Goal: Task Accomplishment & Management: Use online tool/utility

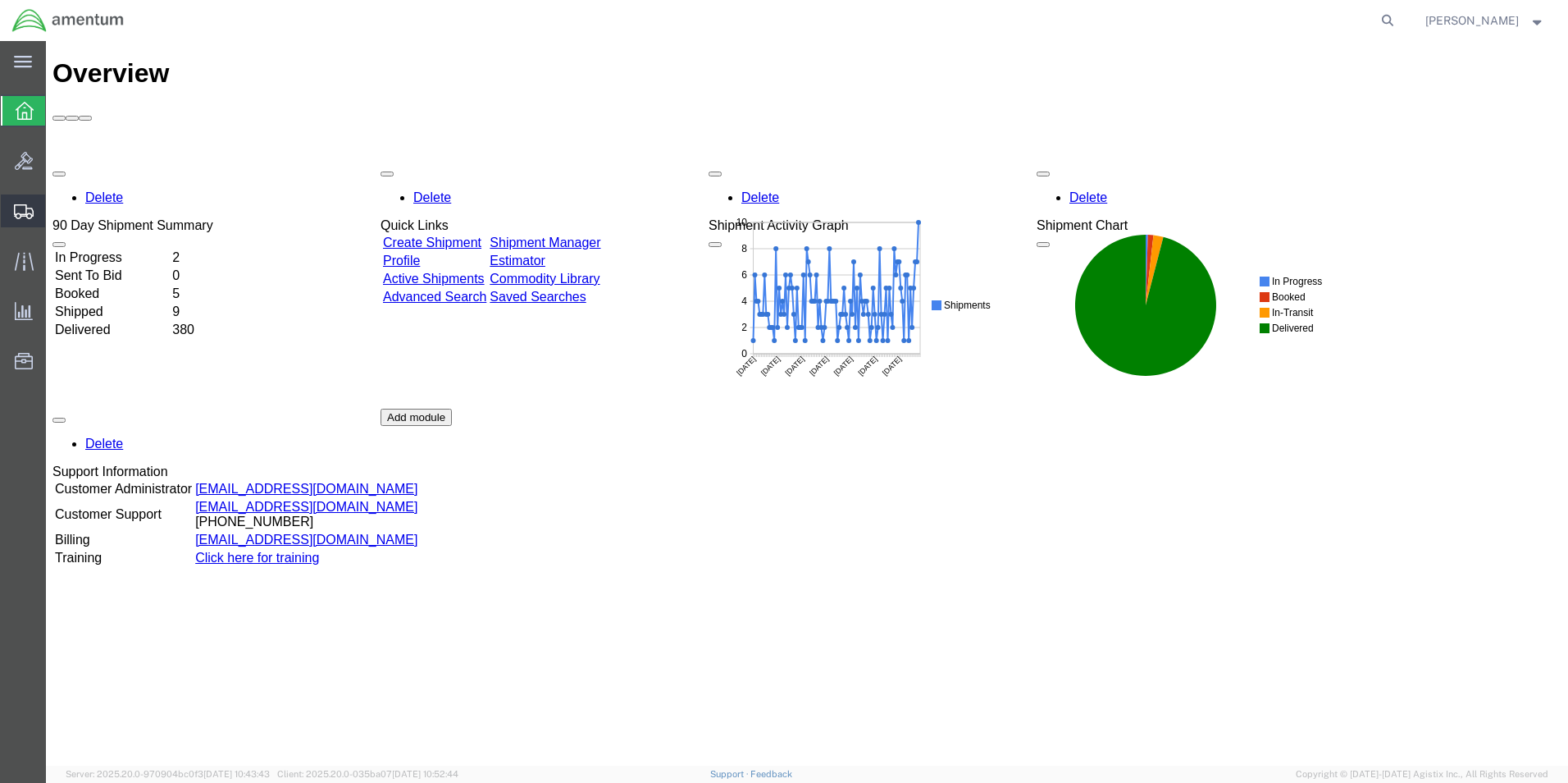
click at [0, 0] on span "Shipment Manager" at bounding box center [0, 0] width 0 height 0
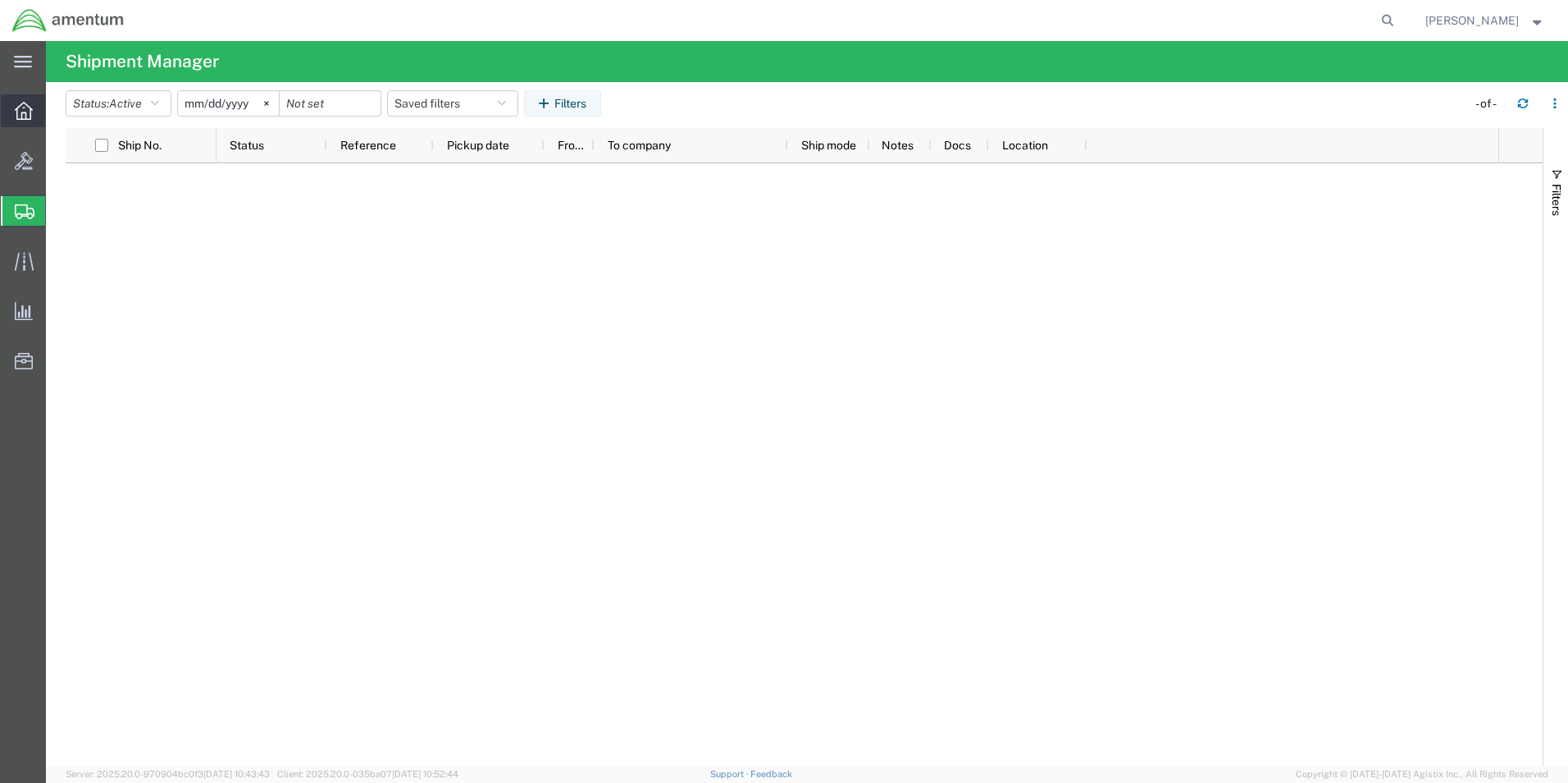
click at [30, 108] on icon at bounding box center [24, 110] width 18 height 18
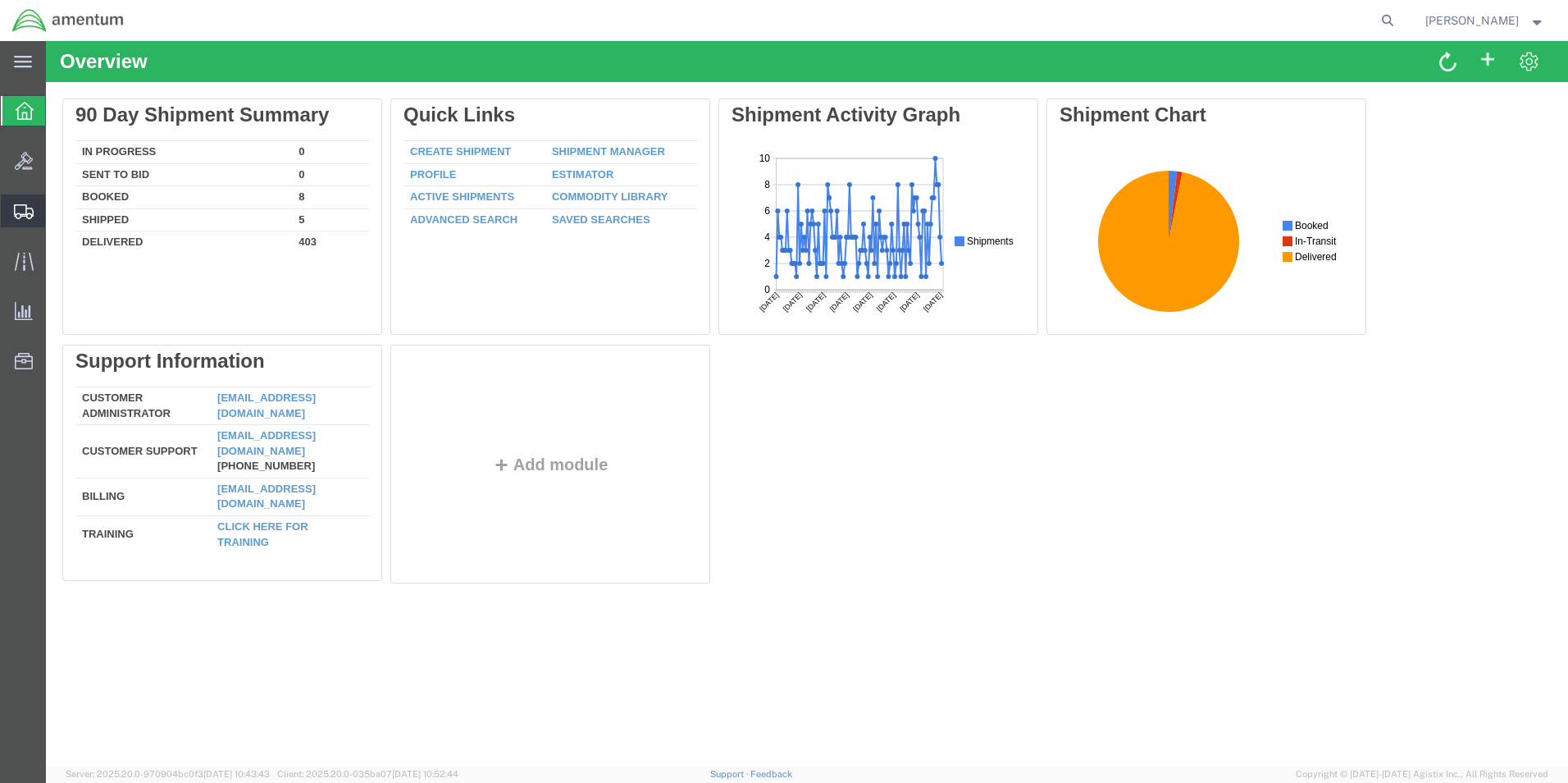
click at [0, 0] on span "Shipment Manager" at bounding box center [0, 0] width 0 height 0
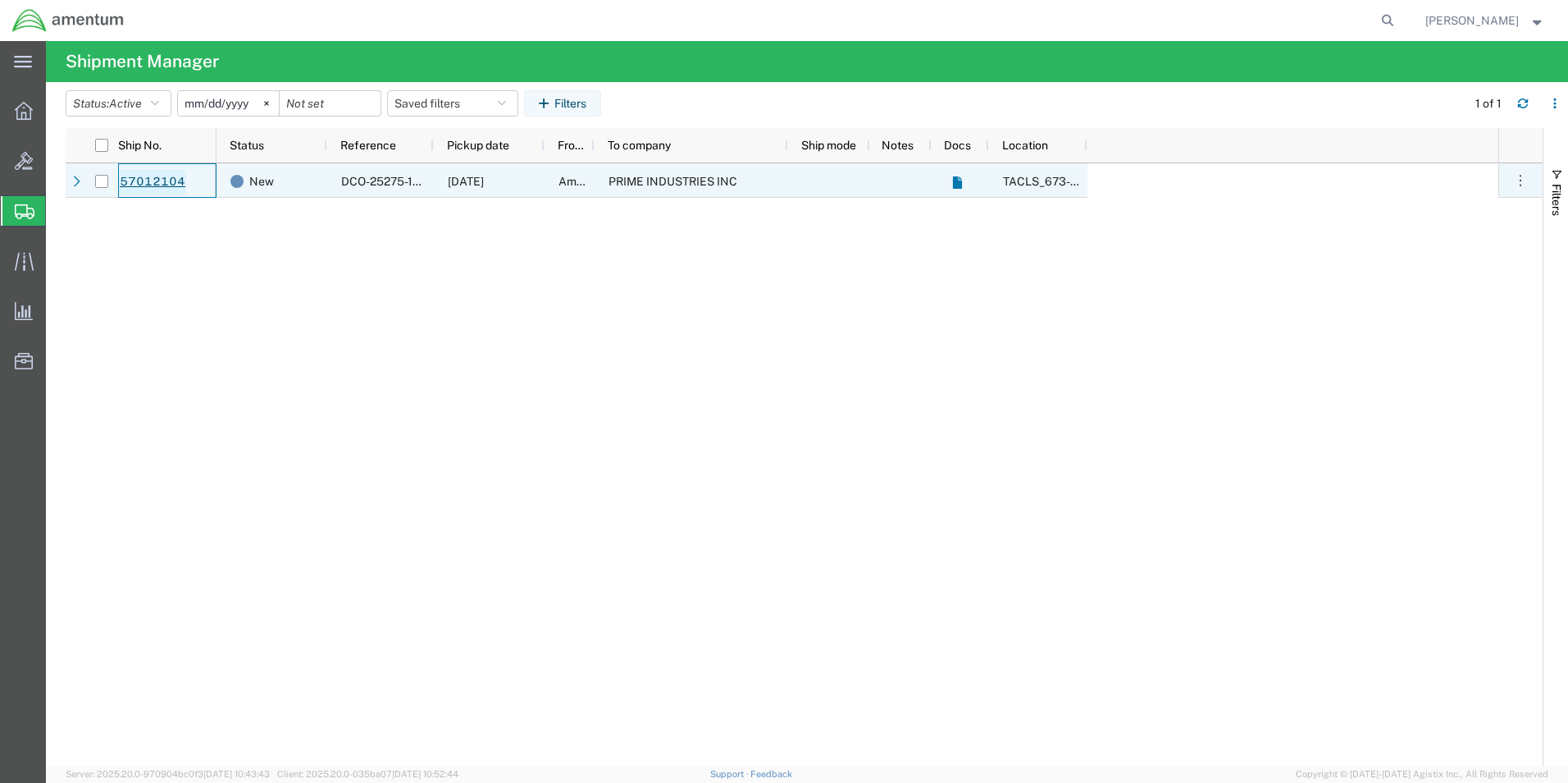
click at [148, 177] on link "57012104" at bounding box center [153, 182] width 68 height 26
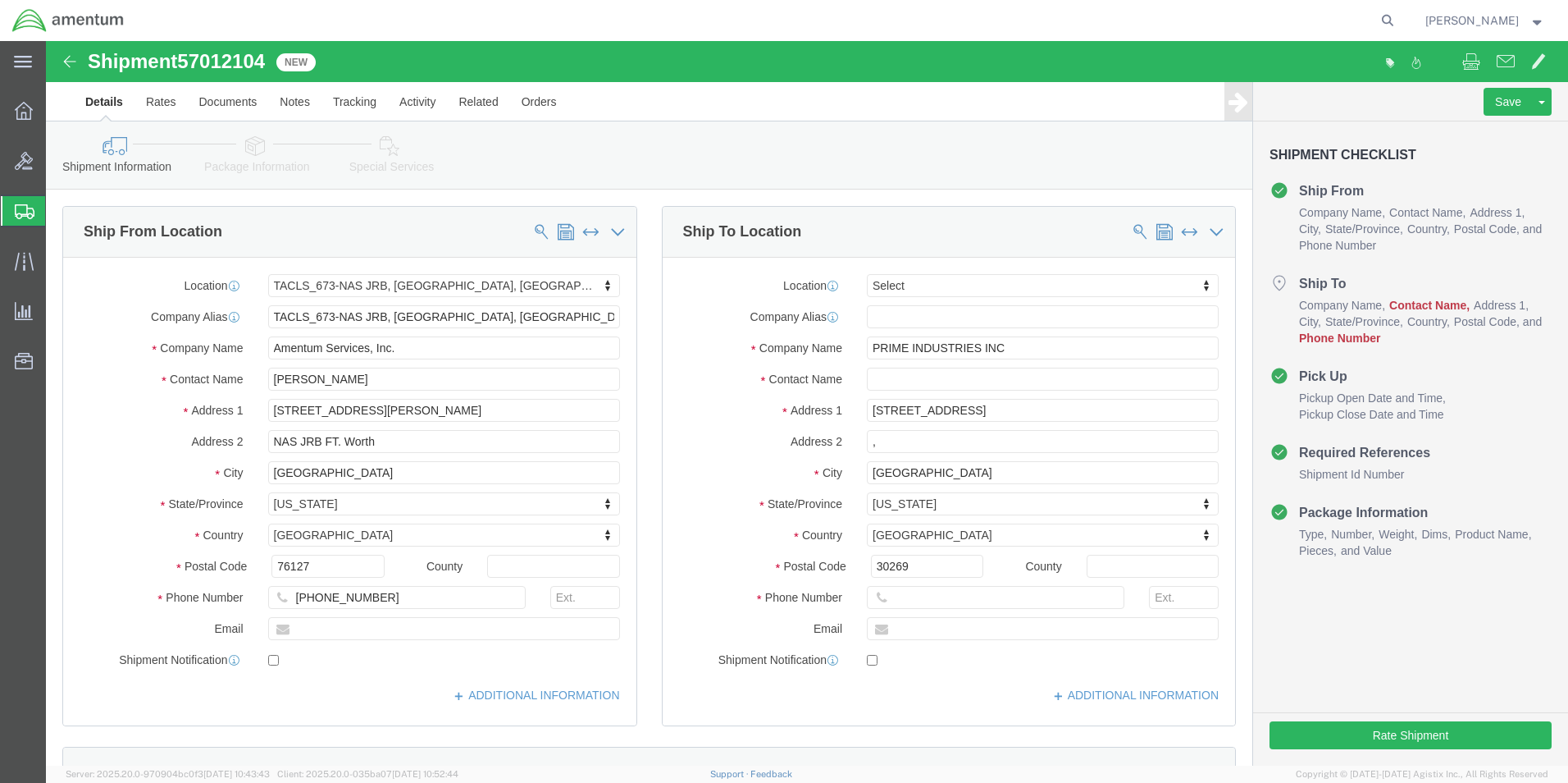
select select "42735"
select select
click input "text"
type input "4"
type input "[PHONE_NUMBER]"
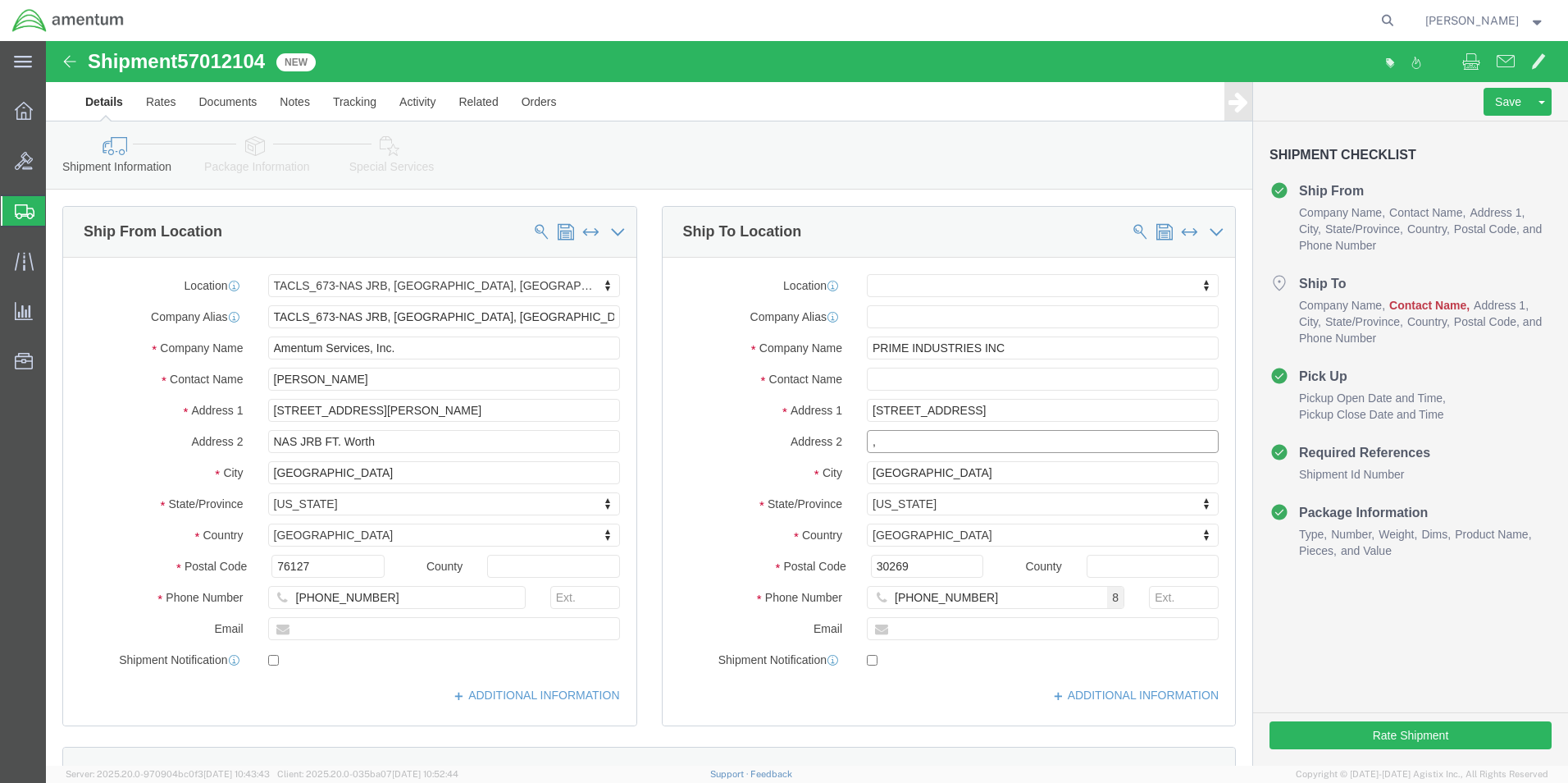
click input ","
click label "Postal Code"
click input "30269"
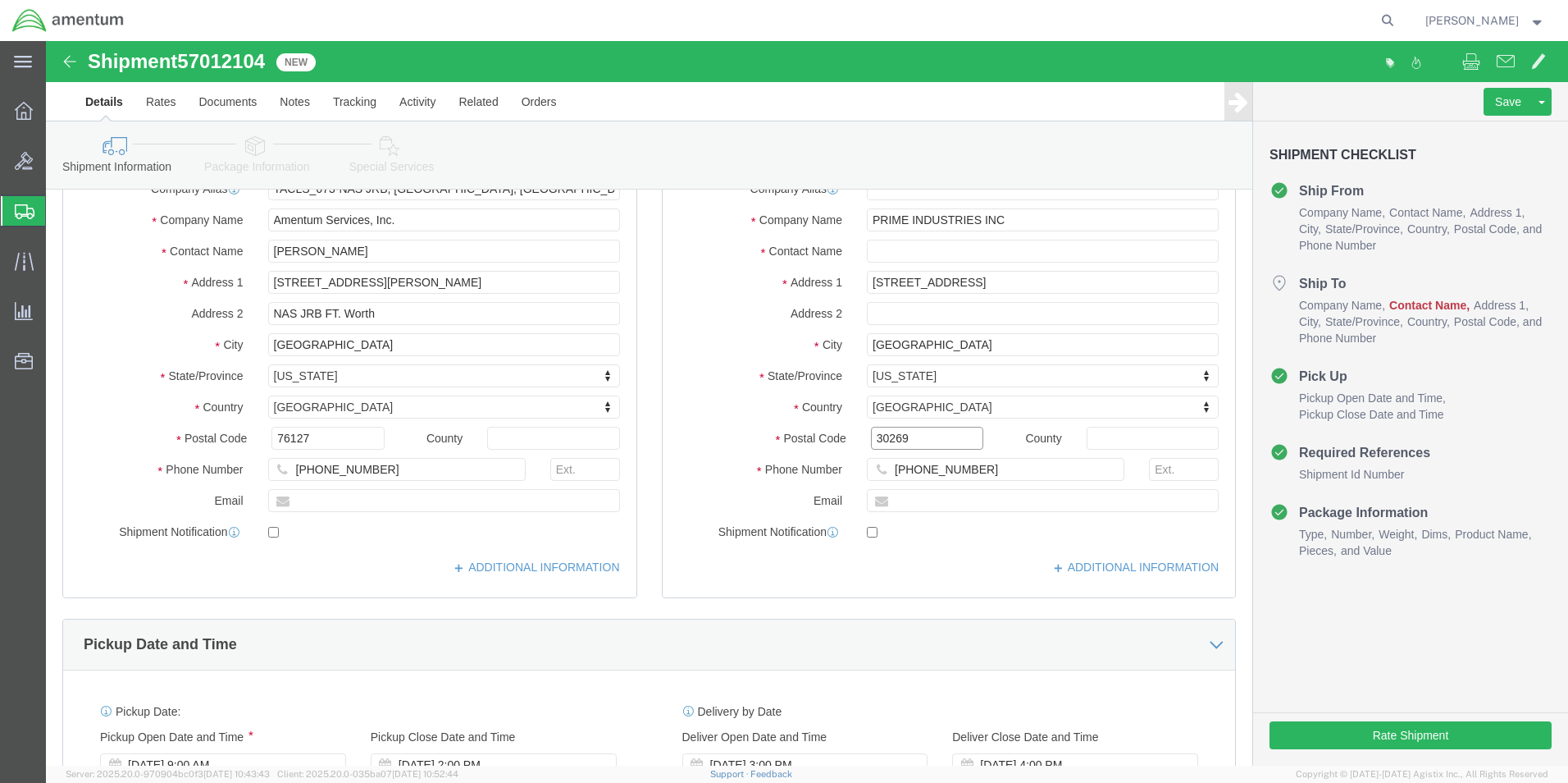
scroll to position [246, 0]
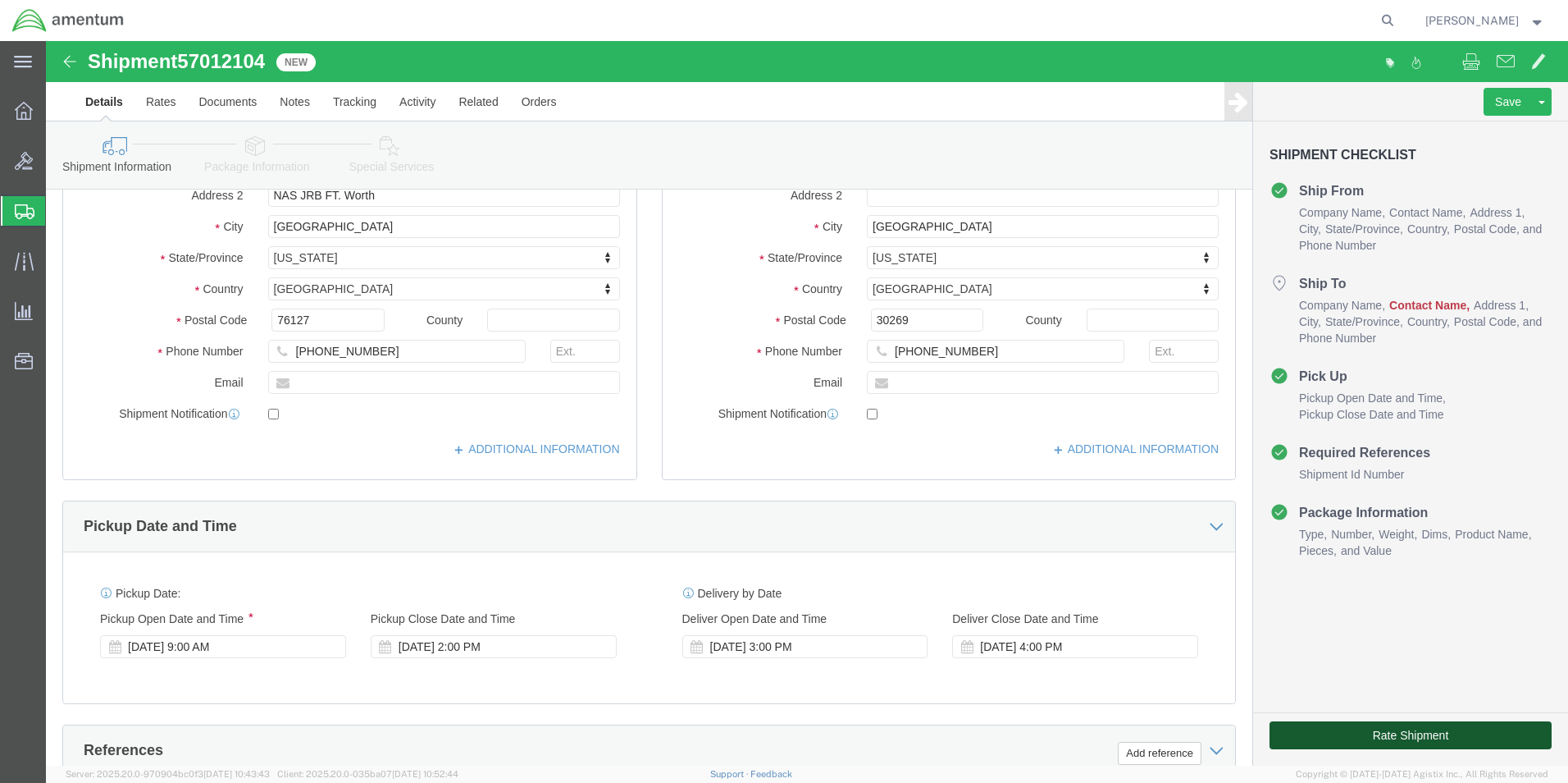
click button "Rate Shipment"
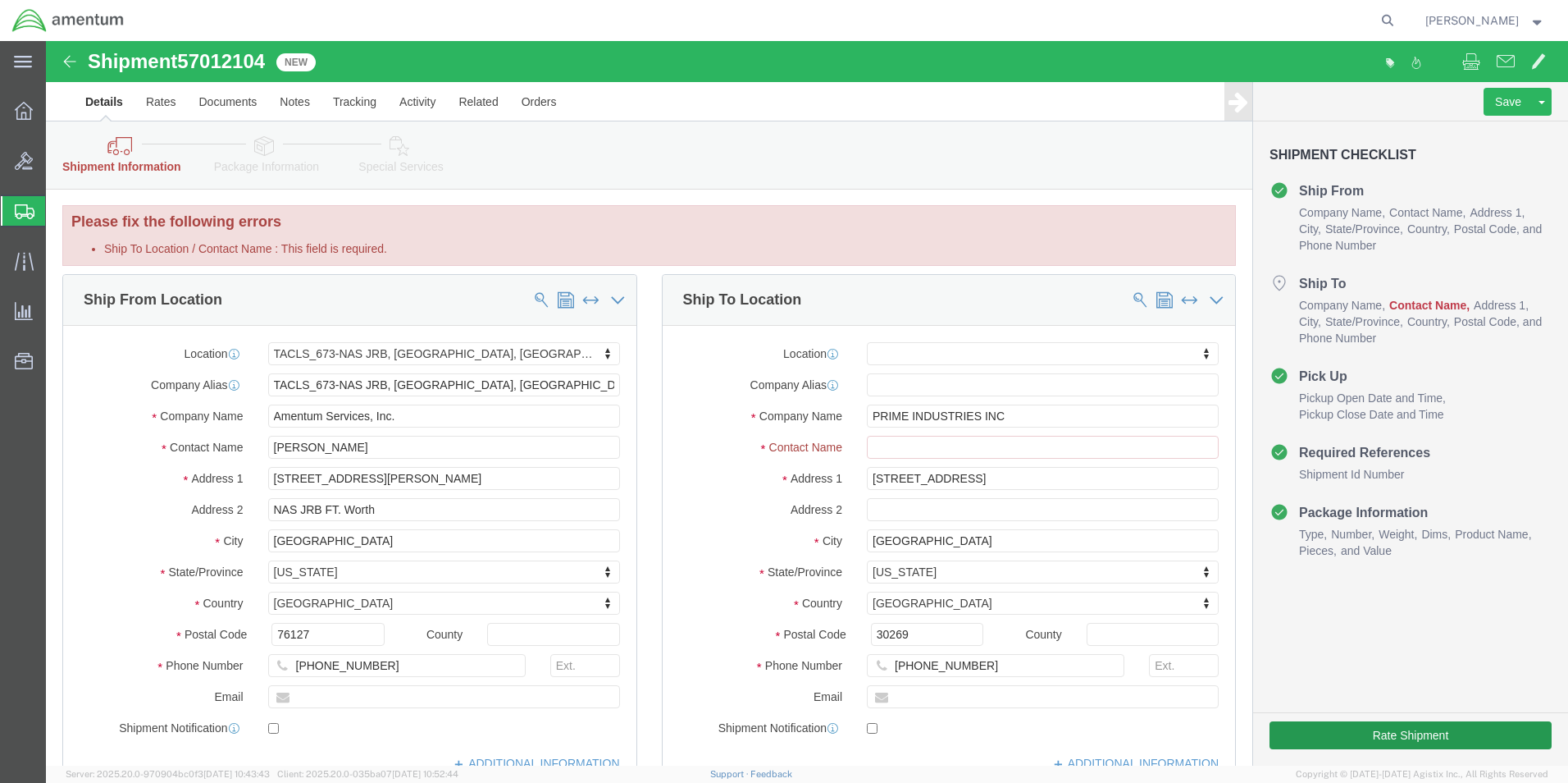
scroll to position [0, 0]
click input "Ship To Location / Contact Name : This field is required."
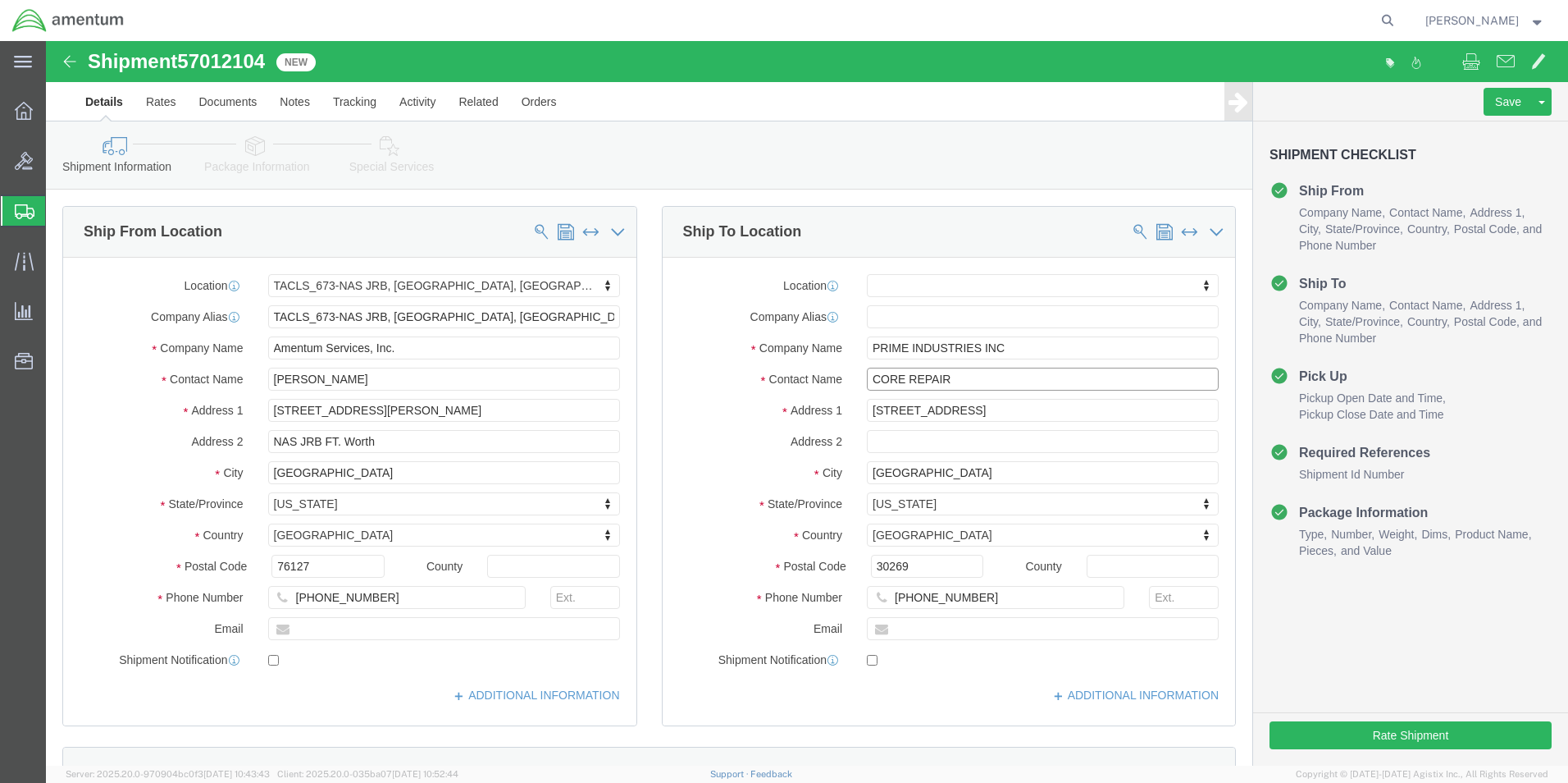
type input "CORE REPAIR"
click label
click input "checkbox"
checkbox input "true"
click button "Rate Shipment"
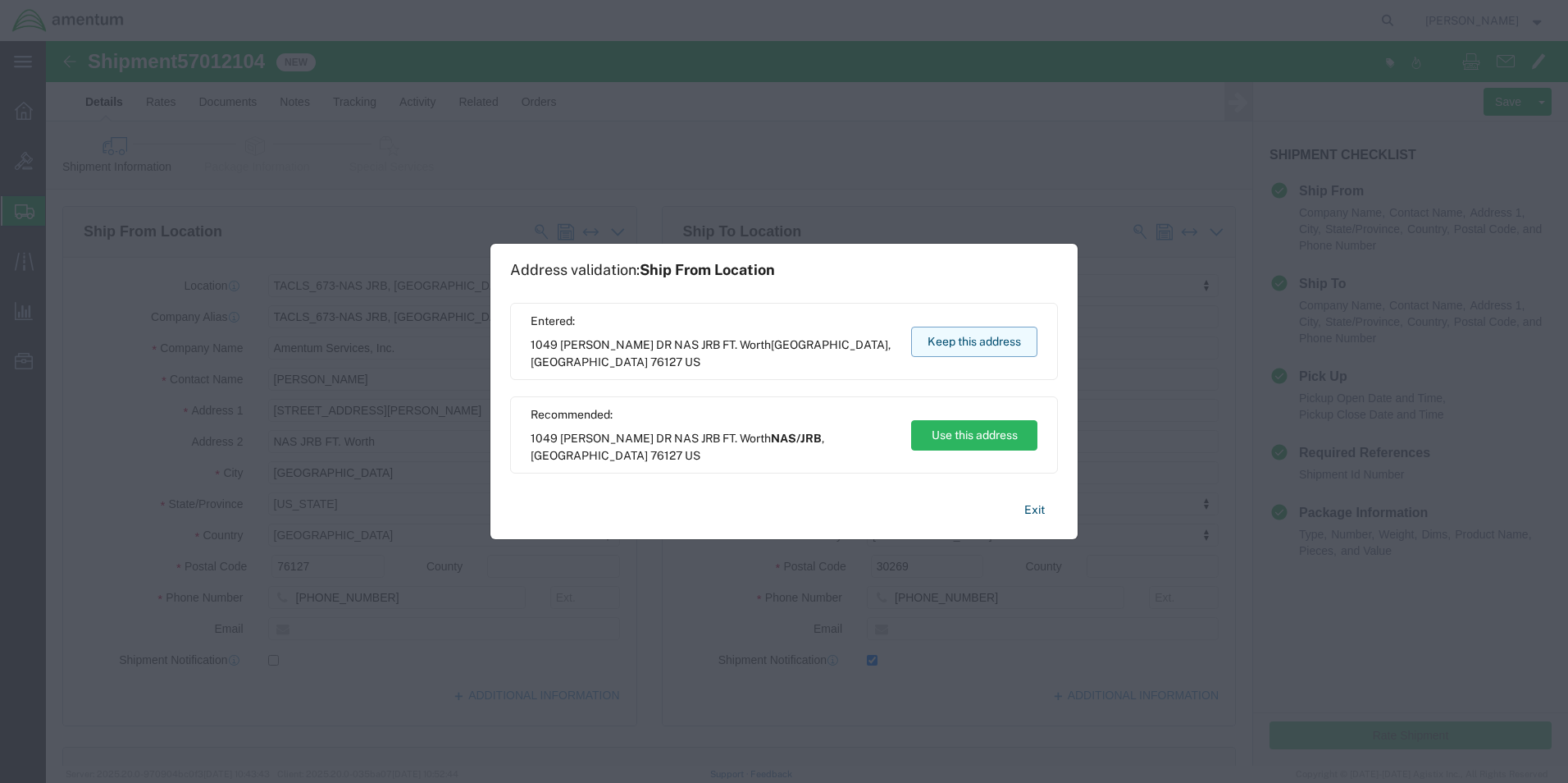
click at [1010, 349] on button "Keep this address" at bounding box center [974, 342] width 126 height 31
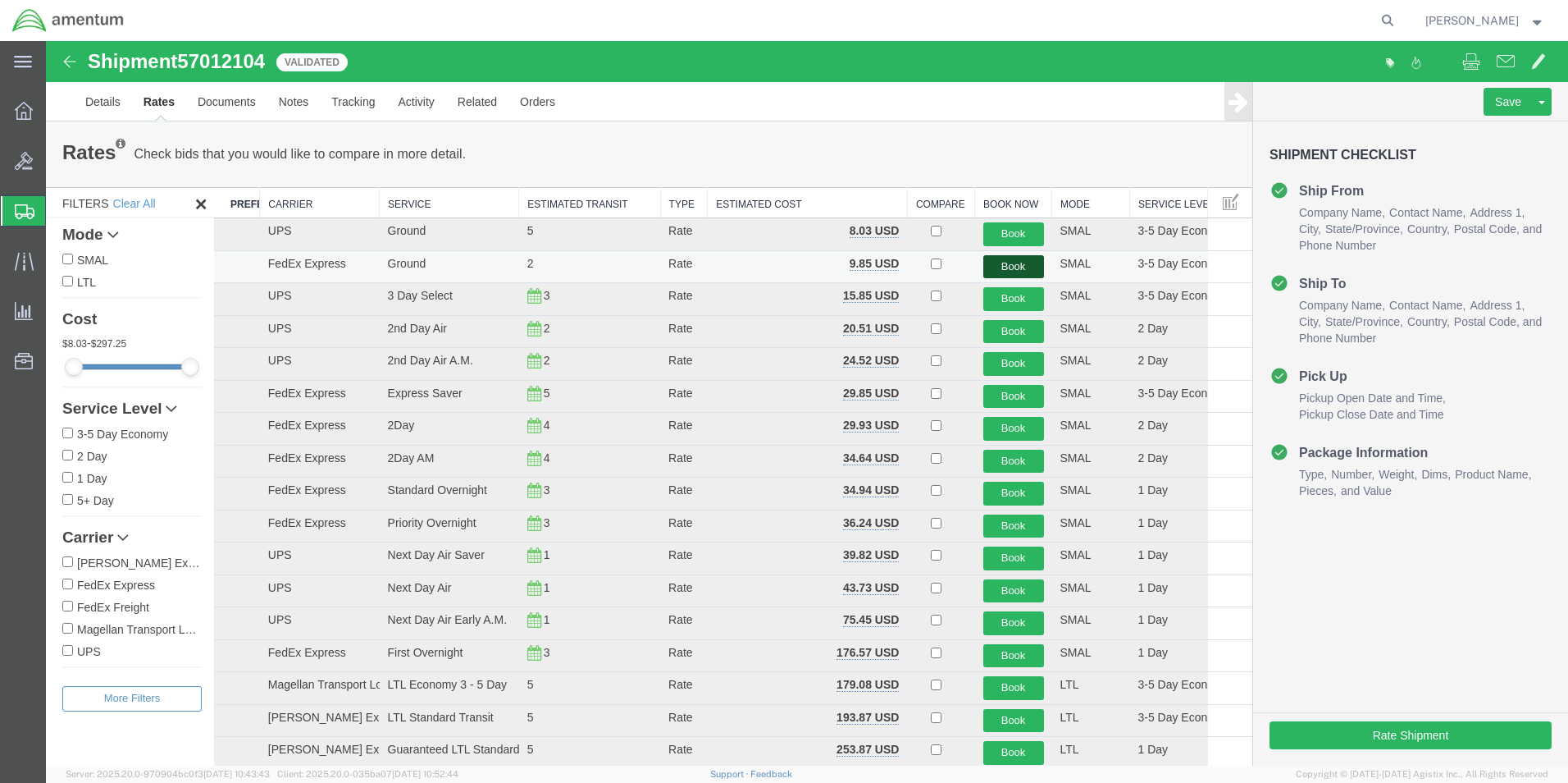
click at [992, 264] on button "Book" at bounding box center [1013, 267] width 61 height 24
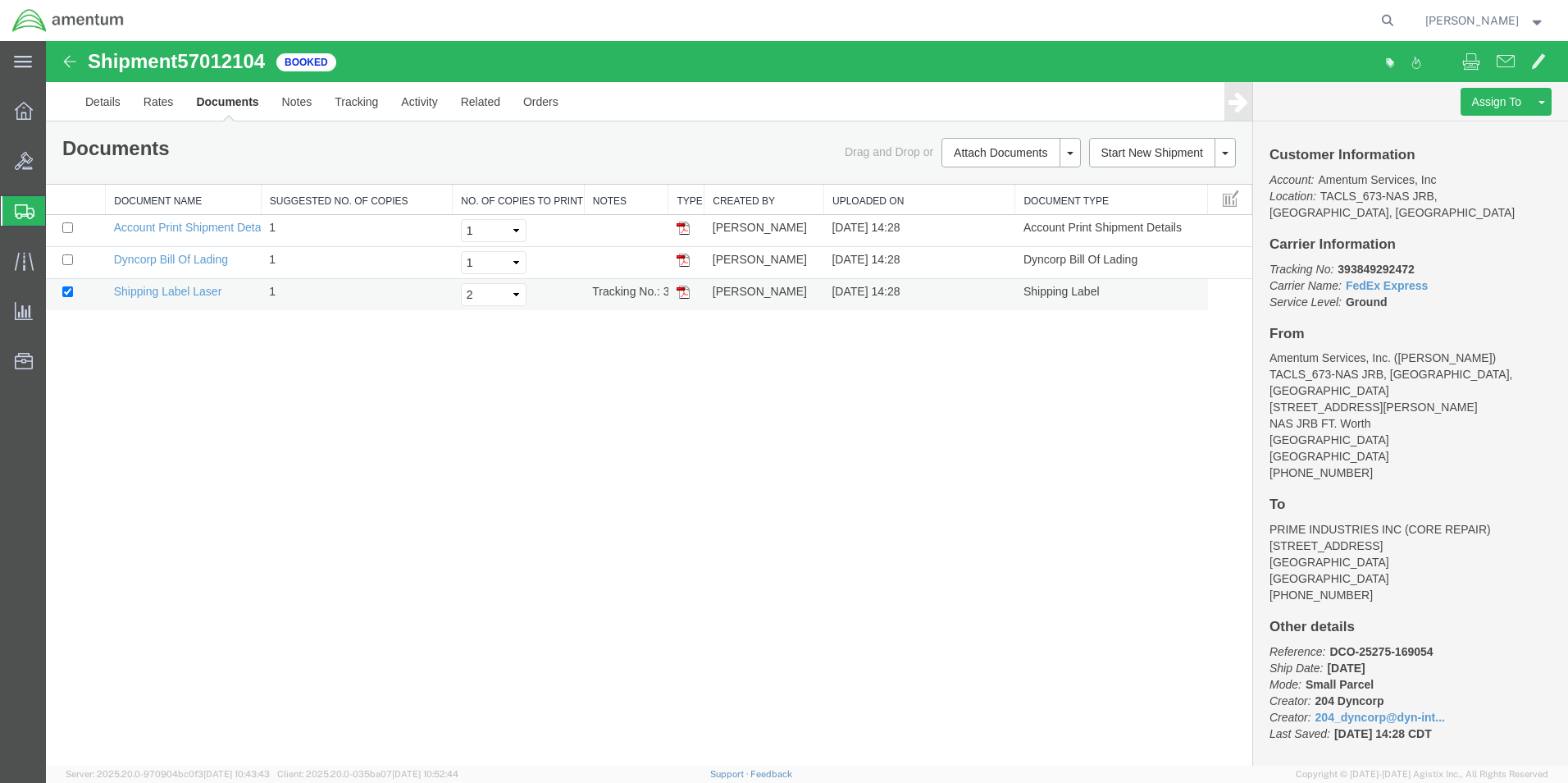
click at [681, 292] on img at bounding box center [682, 291] width 13 height 13
click at [94, 96] on link "Details" at bounding box center [102, 102] width 59 height 40
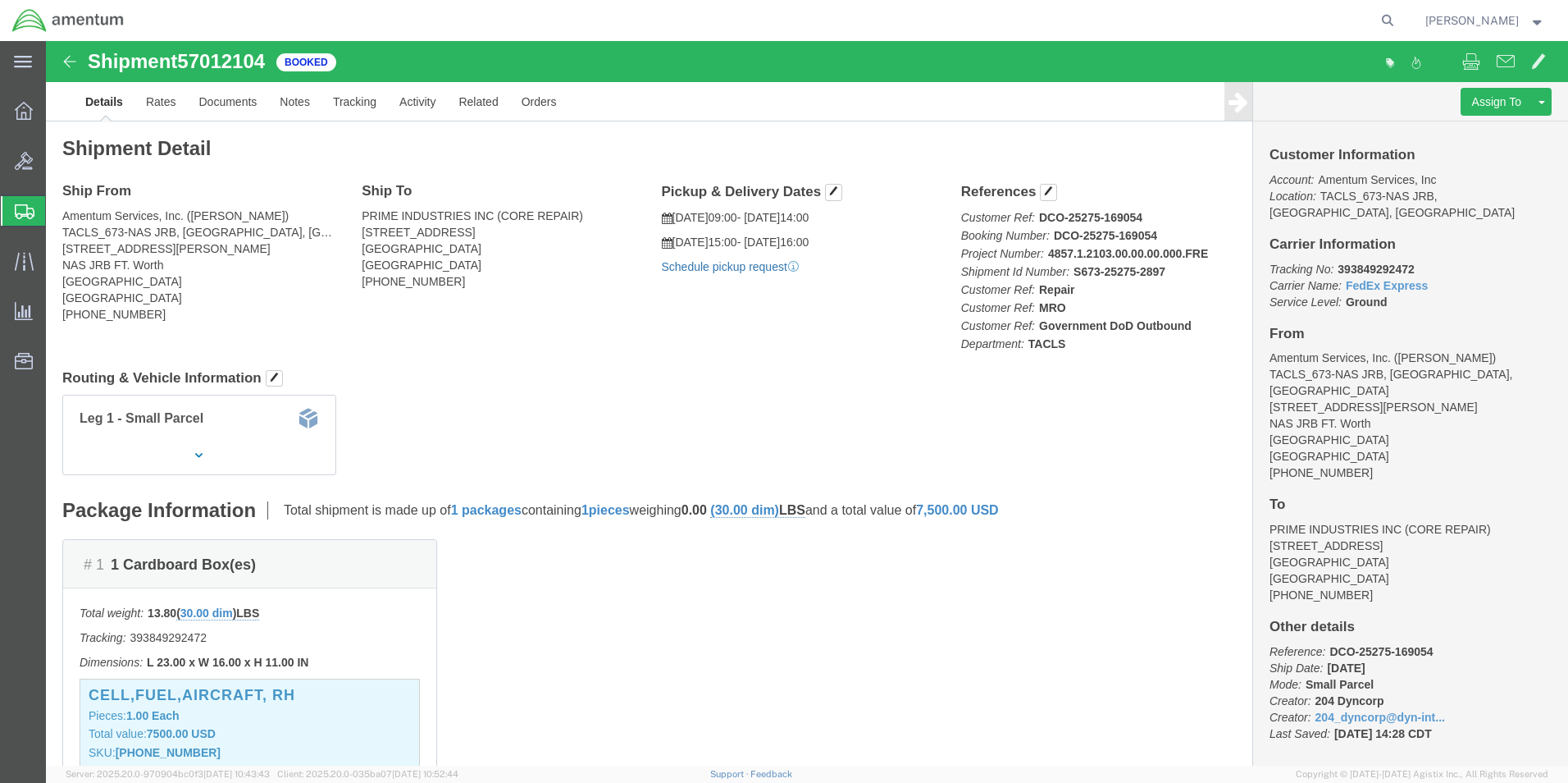
click link "Schedule pickup request"
click at [26, 109] on icon at bounding box center [24, 110] width 18 height 18
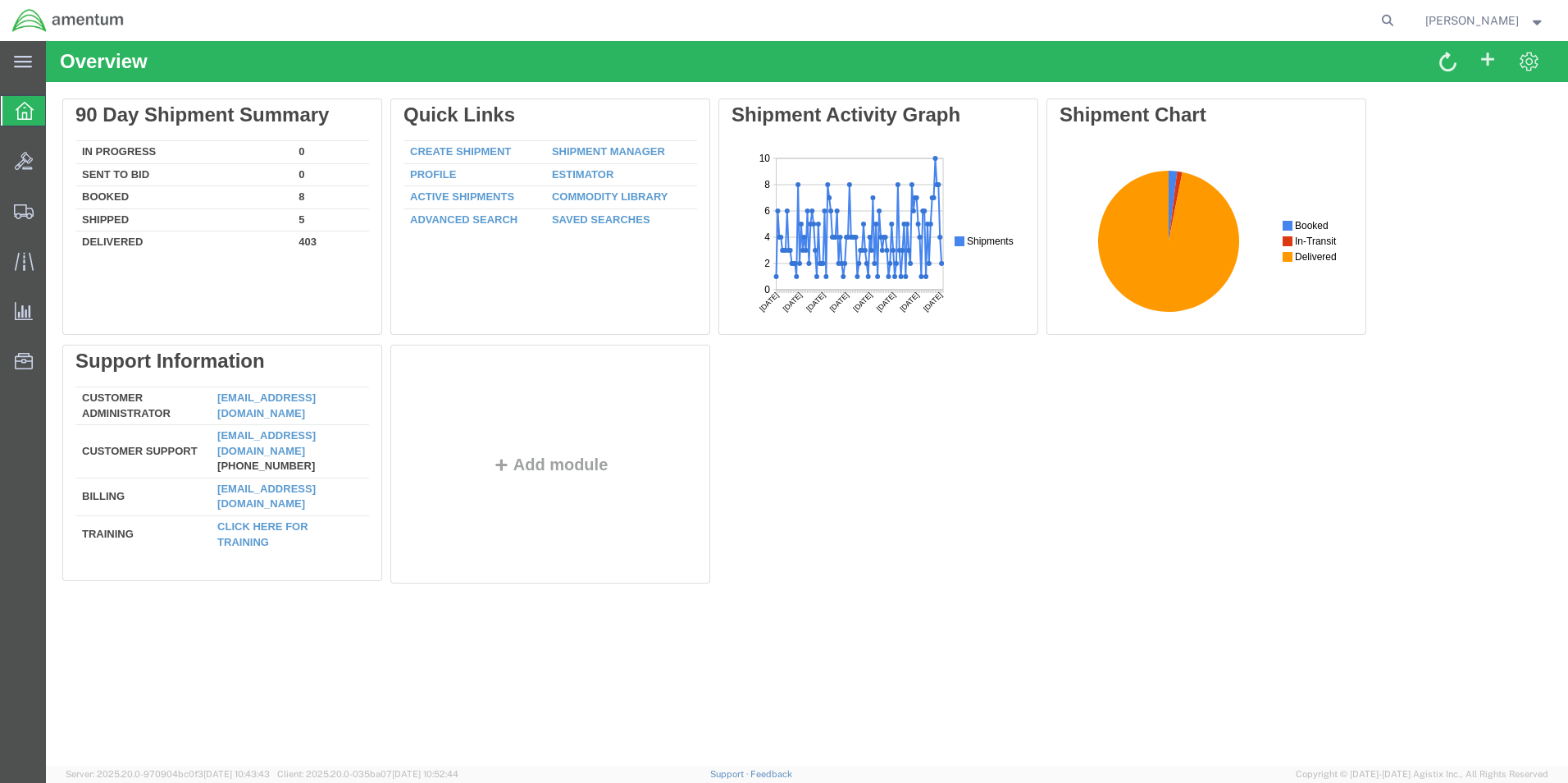
click at [27, 115] on icon at bounding box center [25, 110] width 18 height 18
click at [0, 0] on span "Shipment Manager" at bounding box center [0, 0] width 0 height 0
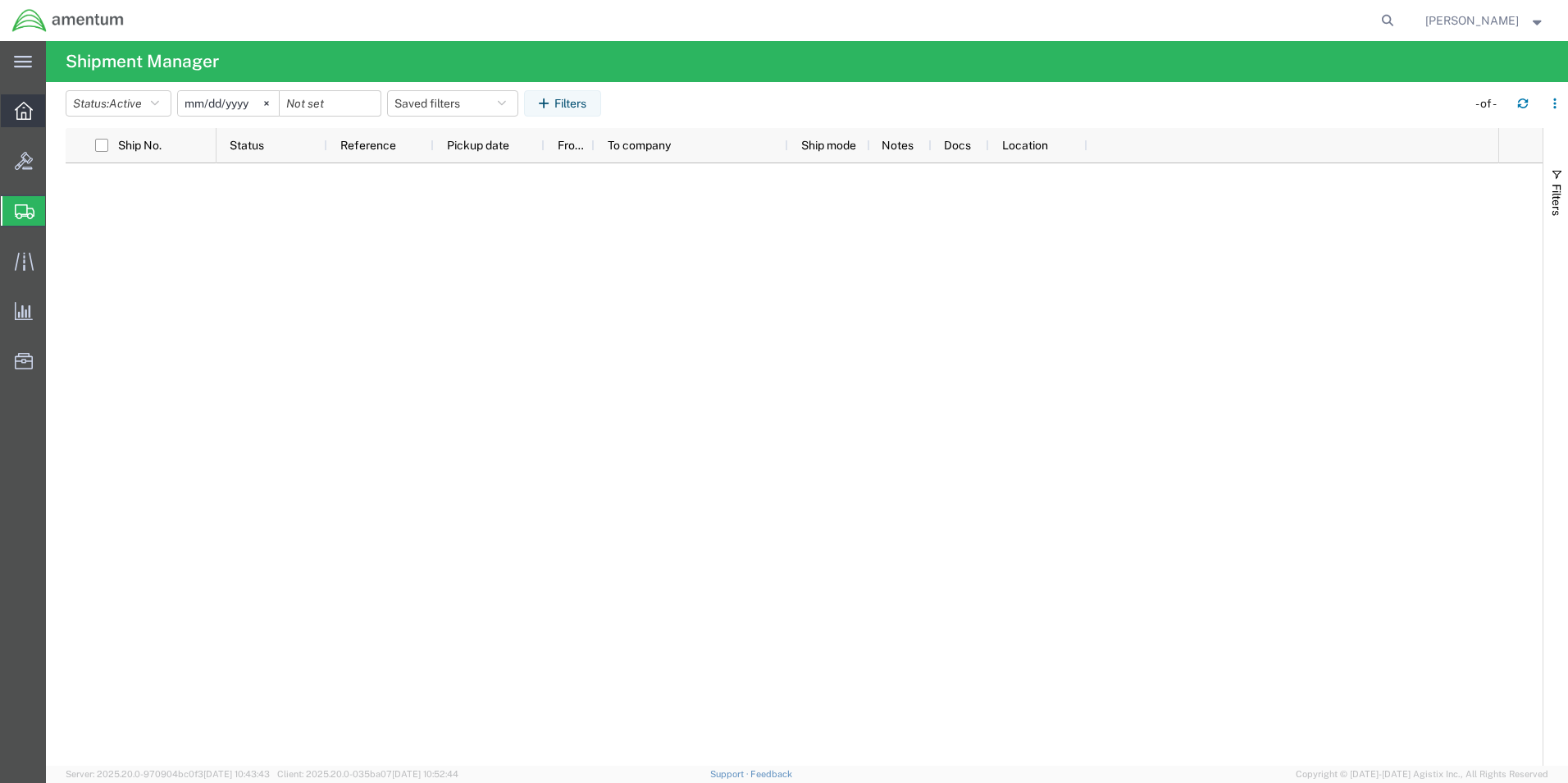
click at [37, 106] on div at bounding box center [24, 110] width 46 height 33
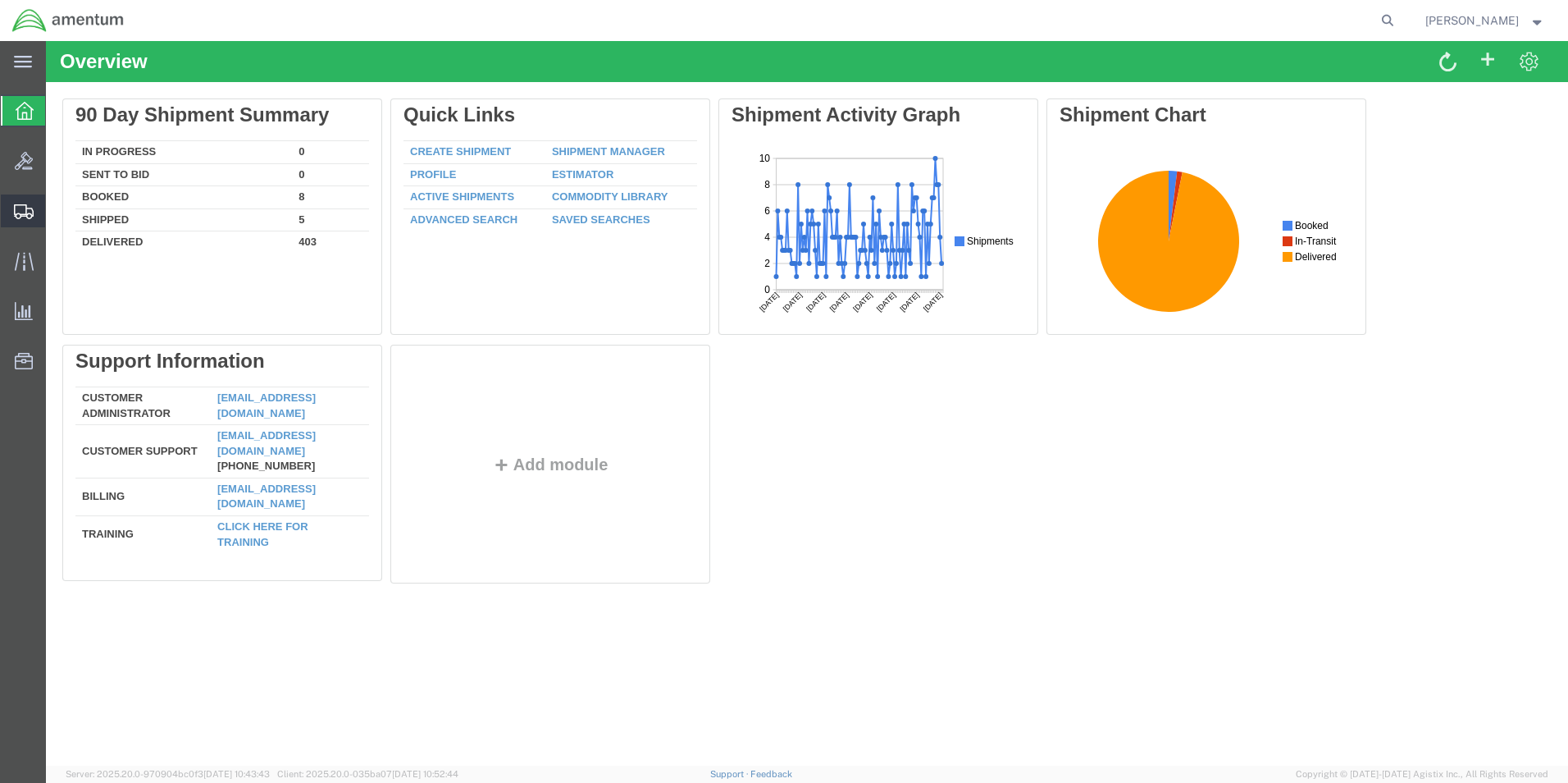
click at [0, 0] on span "Shipment Manager" at bounding box center [0, 0] width 0 height 0
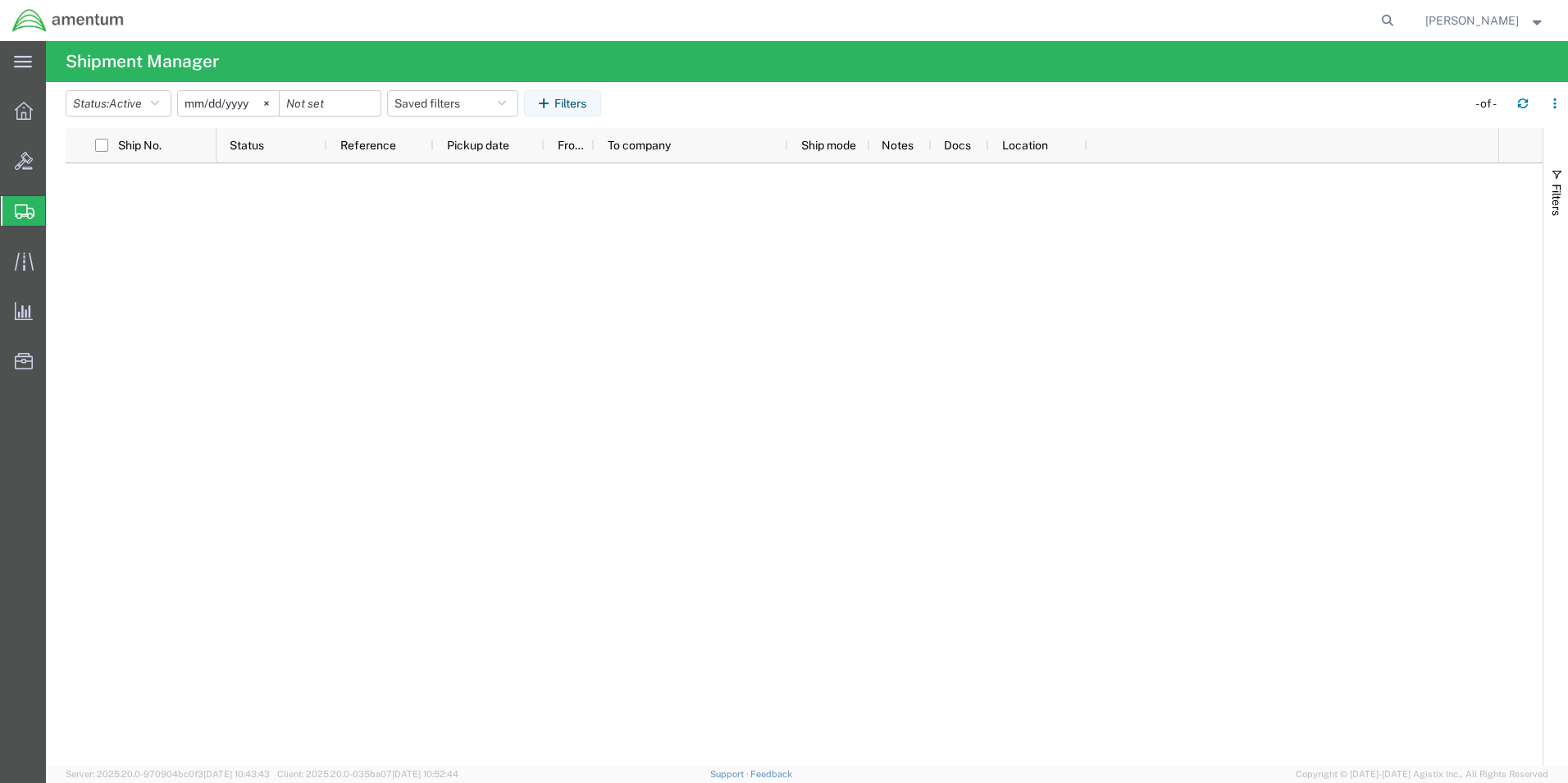
click at [348, 292] on div at bounding box center [857, 464] width 1282 height 602
click at [27, 109] on icon at bounding box center [24, 110] width 18 height 18
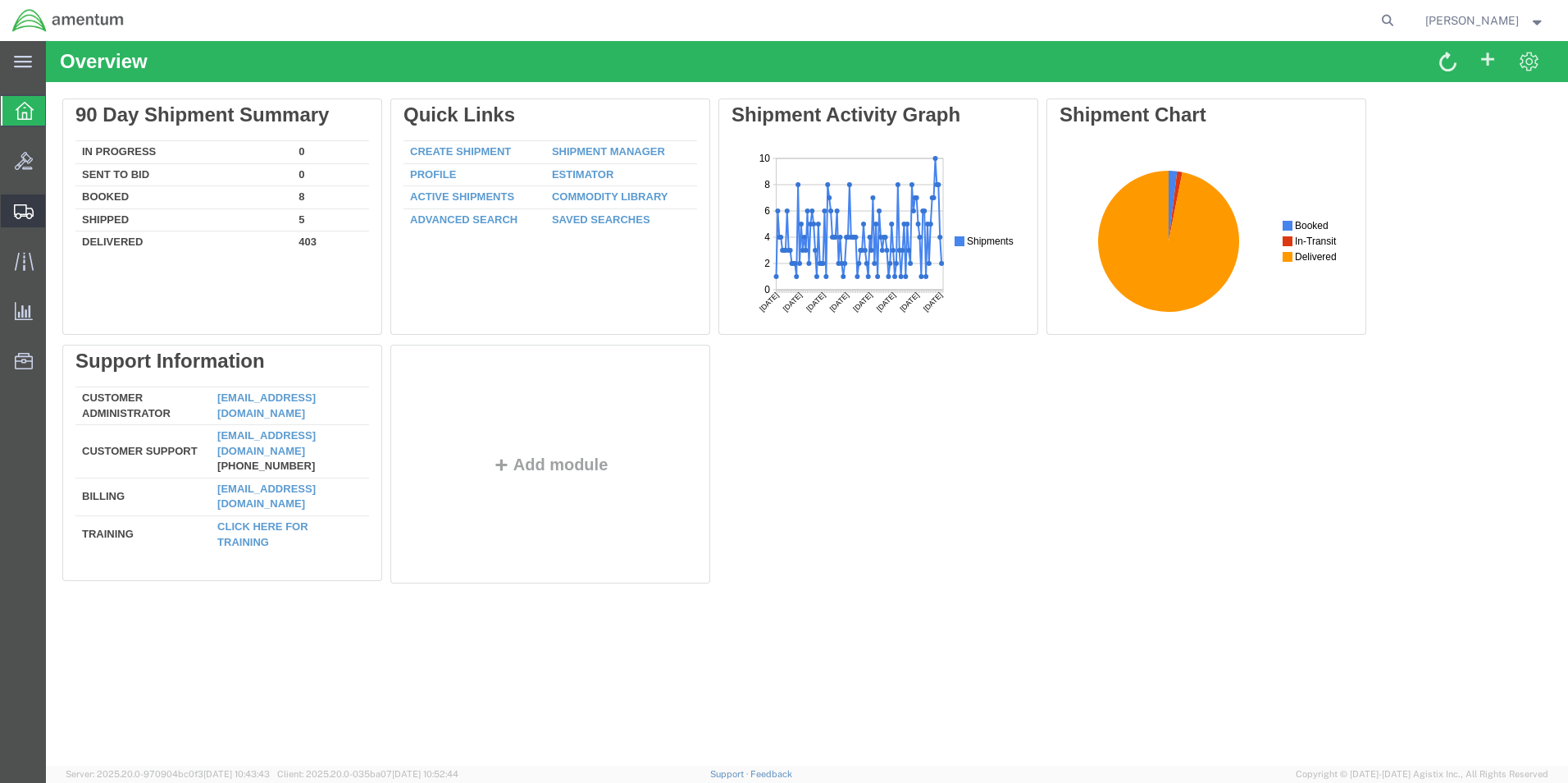
click at [0, 0] on span "Shipment Manager" at bounding box center [0, 0] width 0 height 0
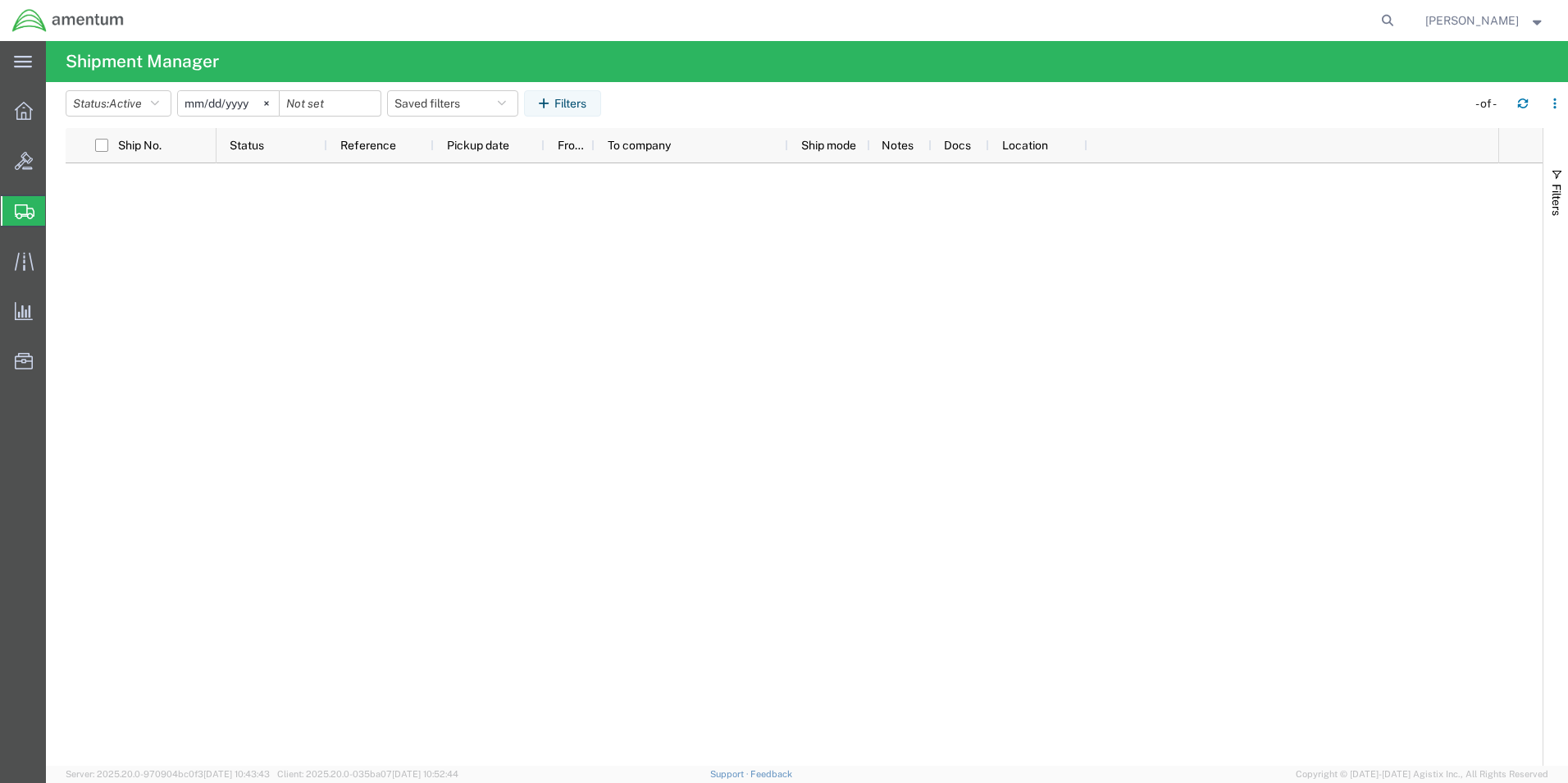
click at [0, 0] on span "Shipment Manager" at bounding box center [0, 0] width 0 height 0
click at [18, 110] on icon at bounding box center [24, 110] width 18 height 18
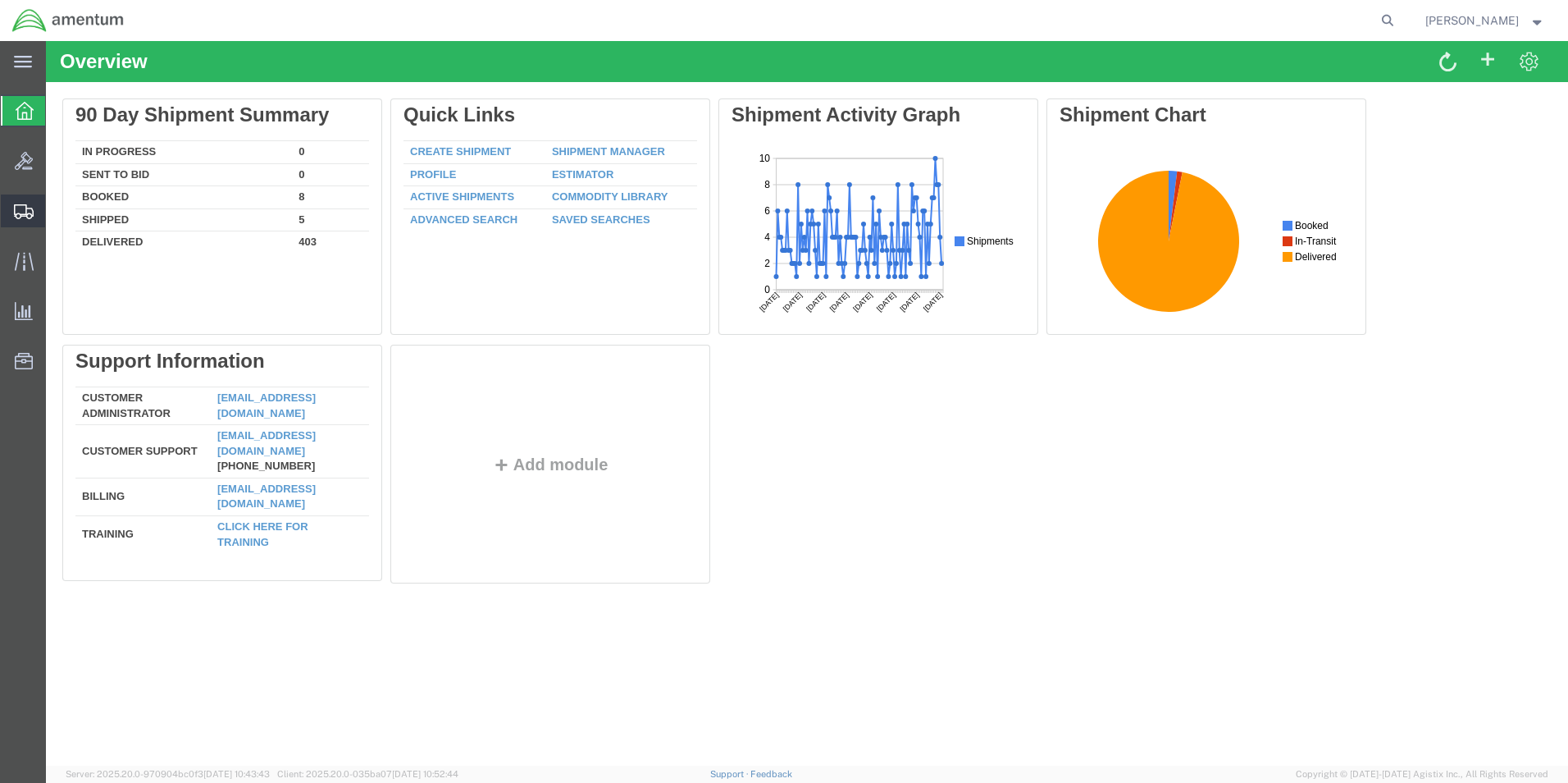
click at [0, 0] on span "Shipment Manager" at bounding box center [0, 0] width 0 height 0
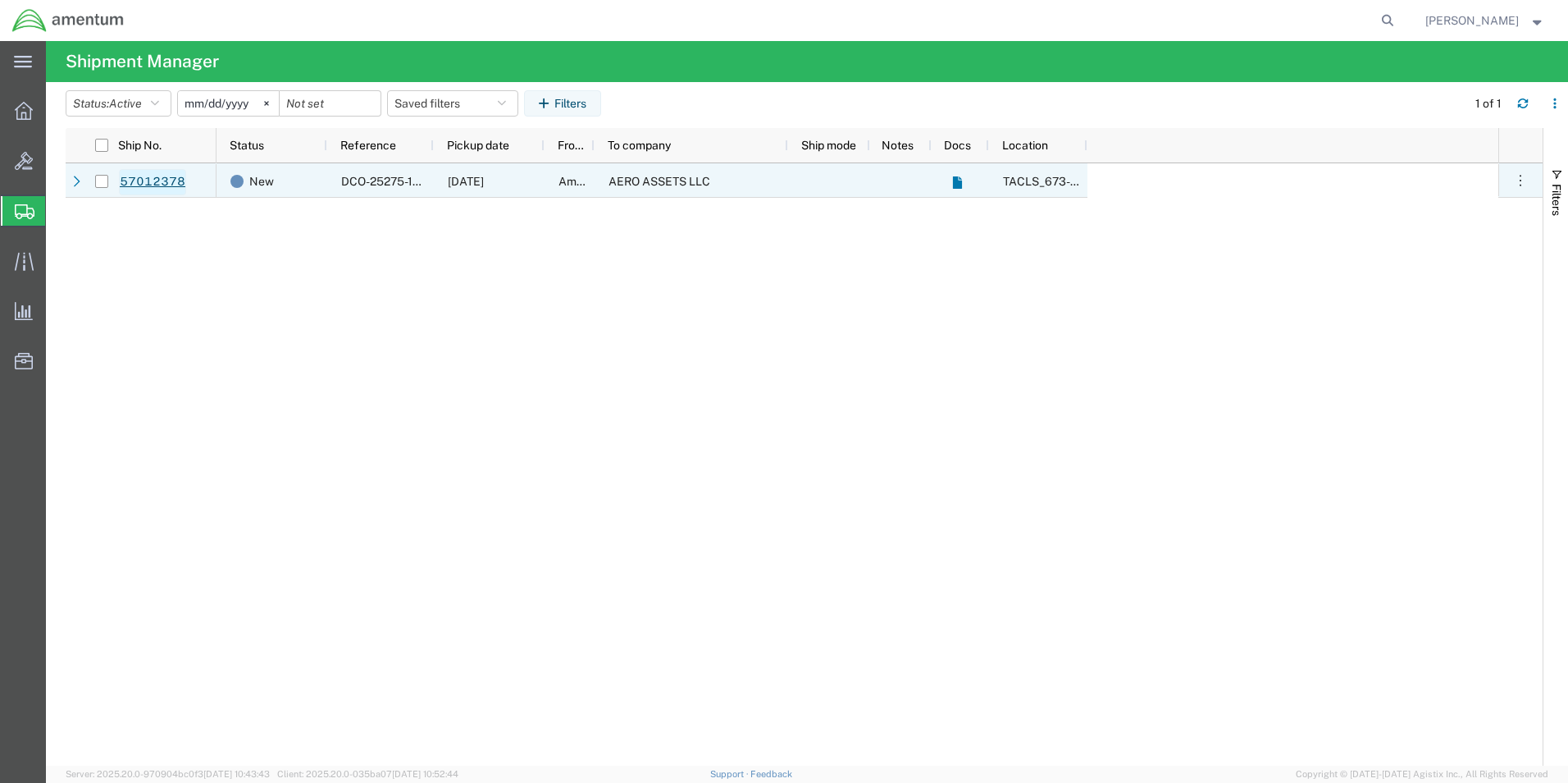
click at [167, 182] on link "57012378" at bounding box center [153, 182] width 68 height 26
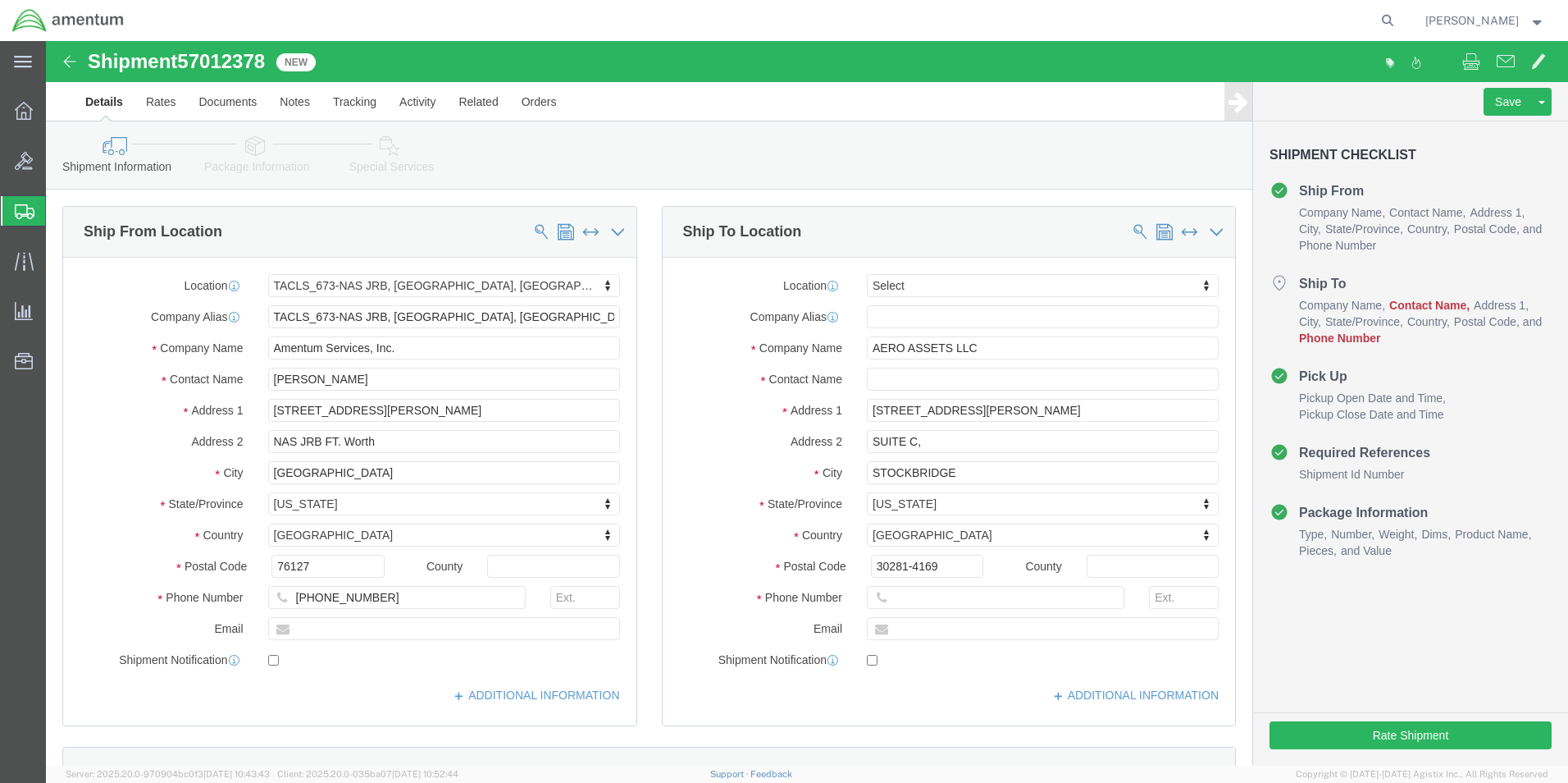
select select "42735"
select select
click input "text"
click input "SUITE C,"
type input "SUITE C"
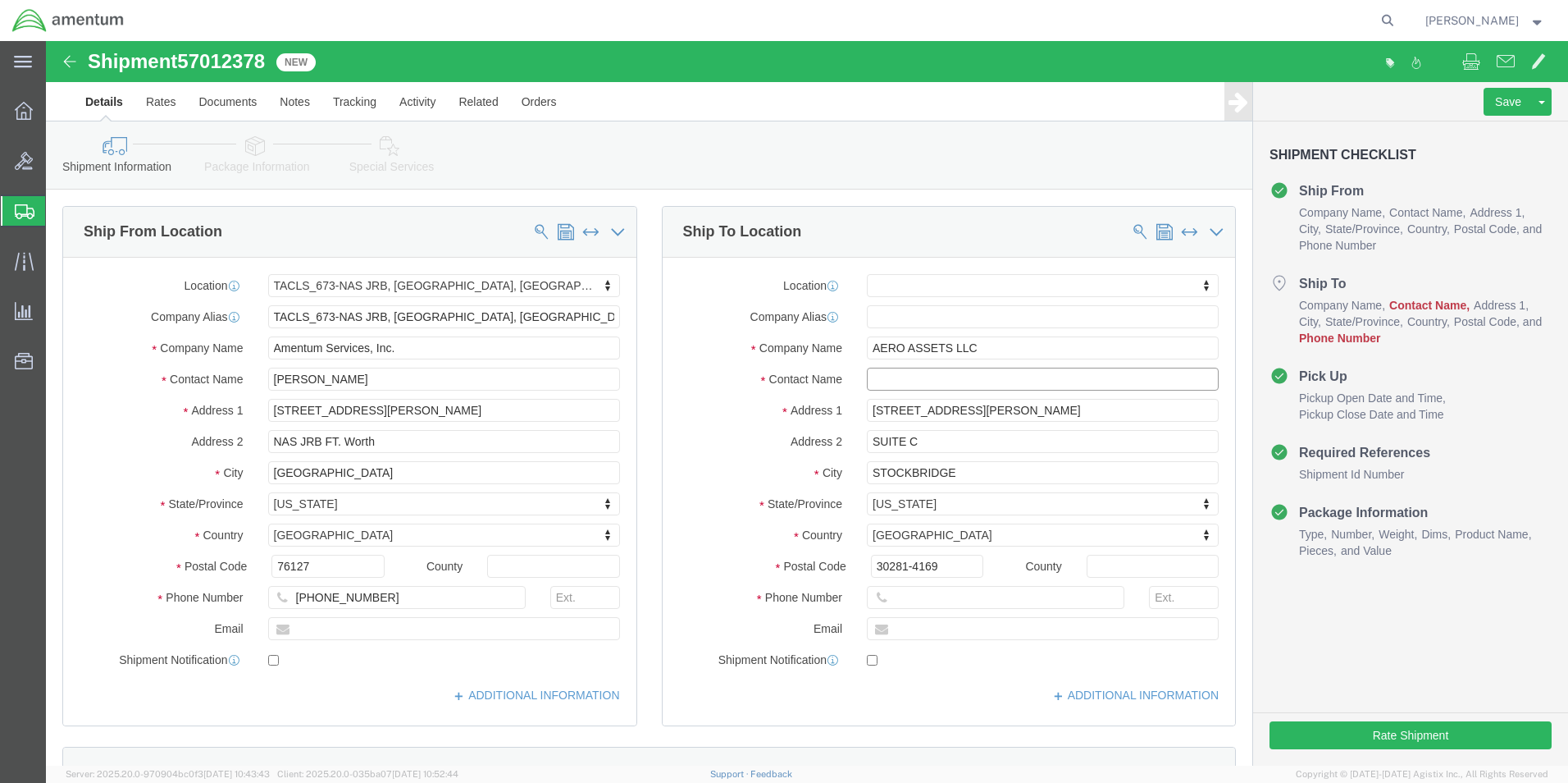
click input "text"
type input "CORE REPAIR"
click input "text"
type input "[PHONE_NUMBER]"
click div "Location My Profile Location [PHONE_NUMBER] [PHONE_NUMBER] [PHONE_NUMBER] [PHON…"
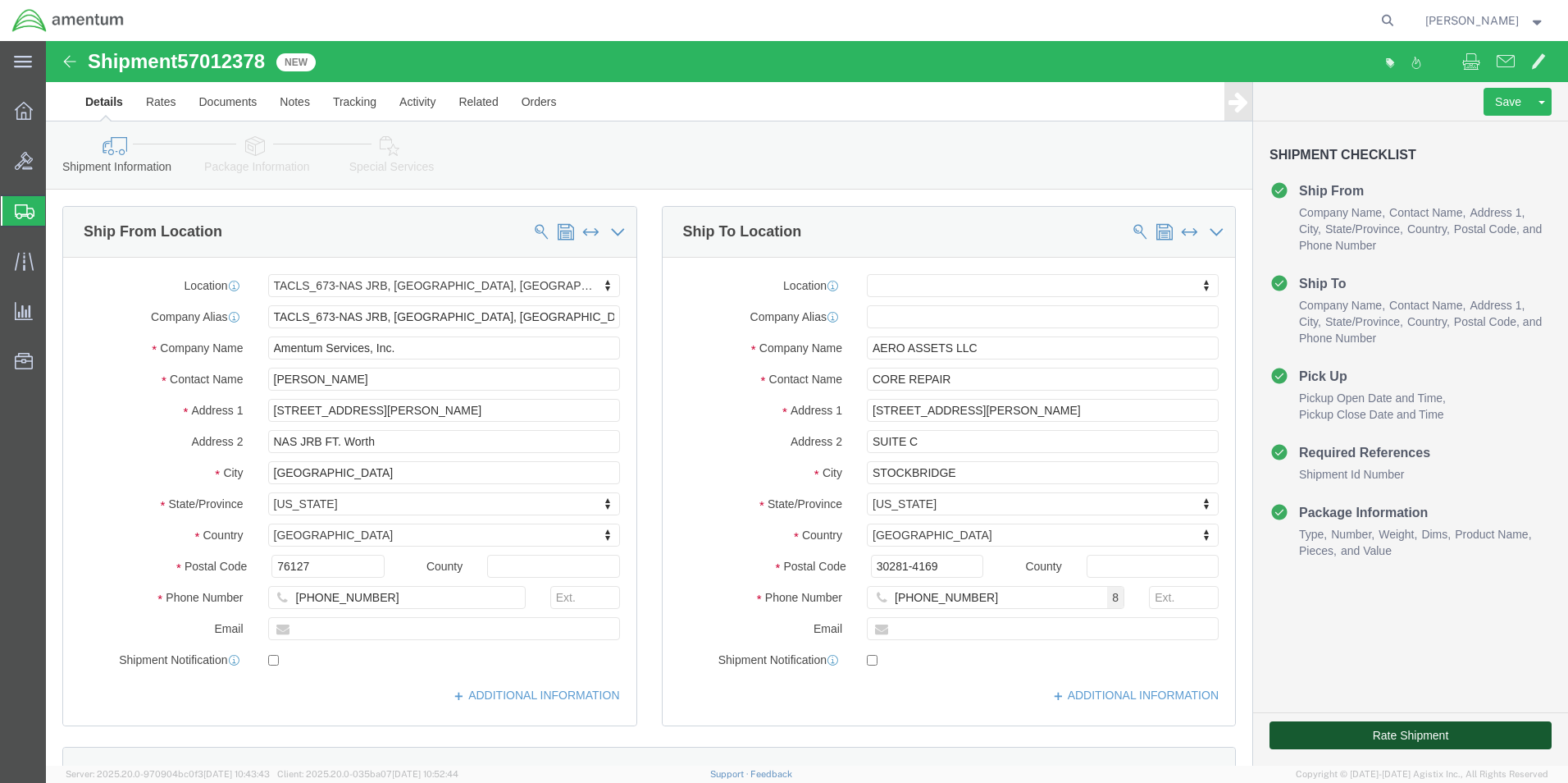
click button "Rate Shipment"
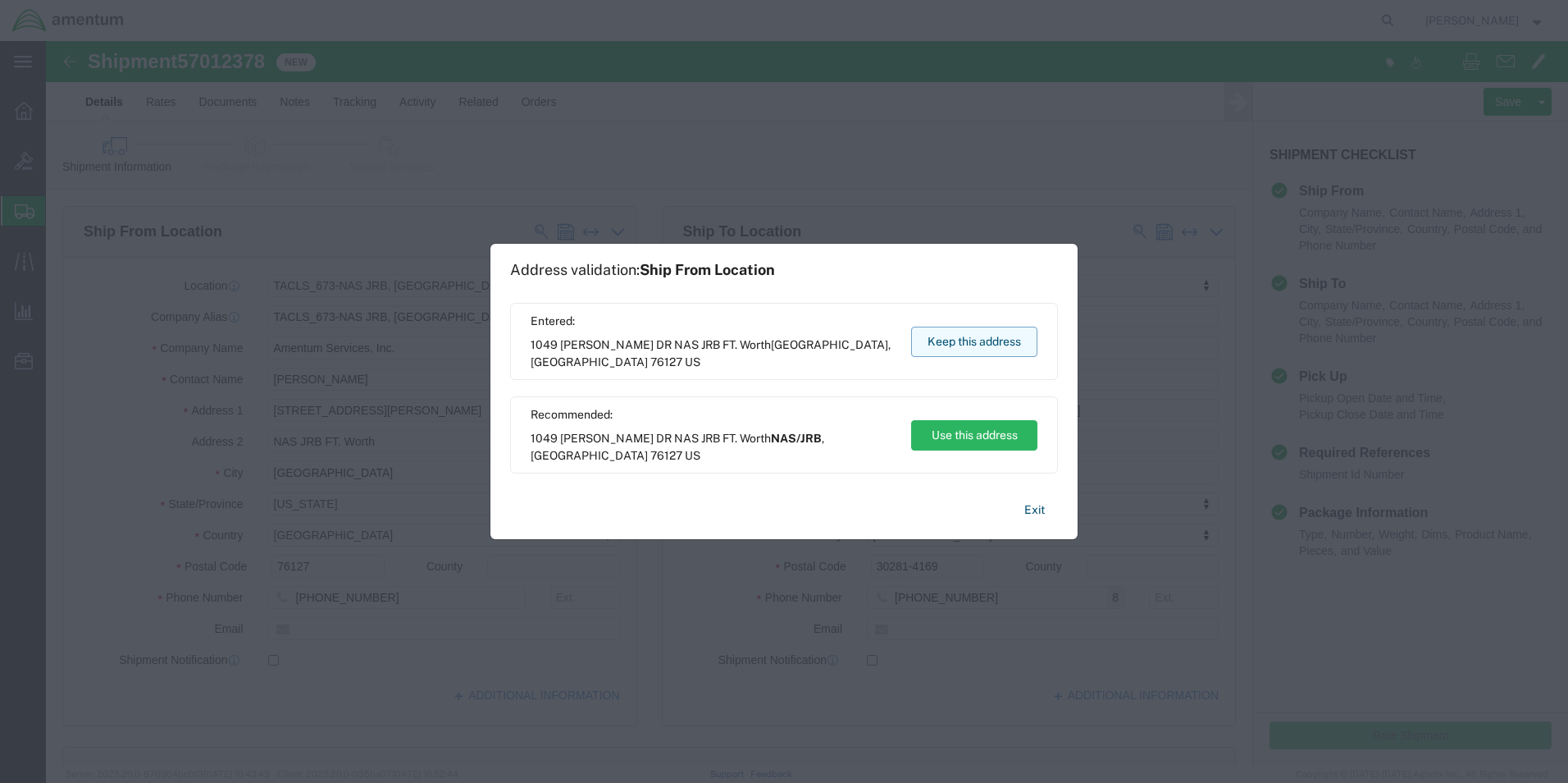
click at [1010, 339] on button "Keep this address" at bounding box center [974, 342] width 126 height 31
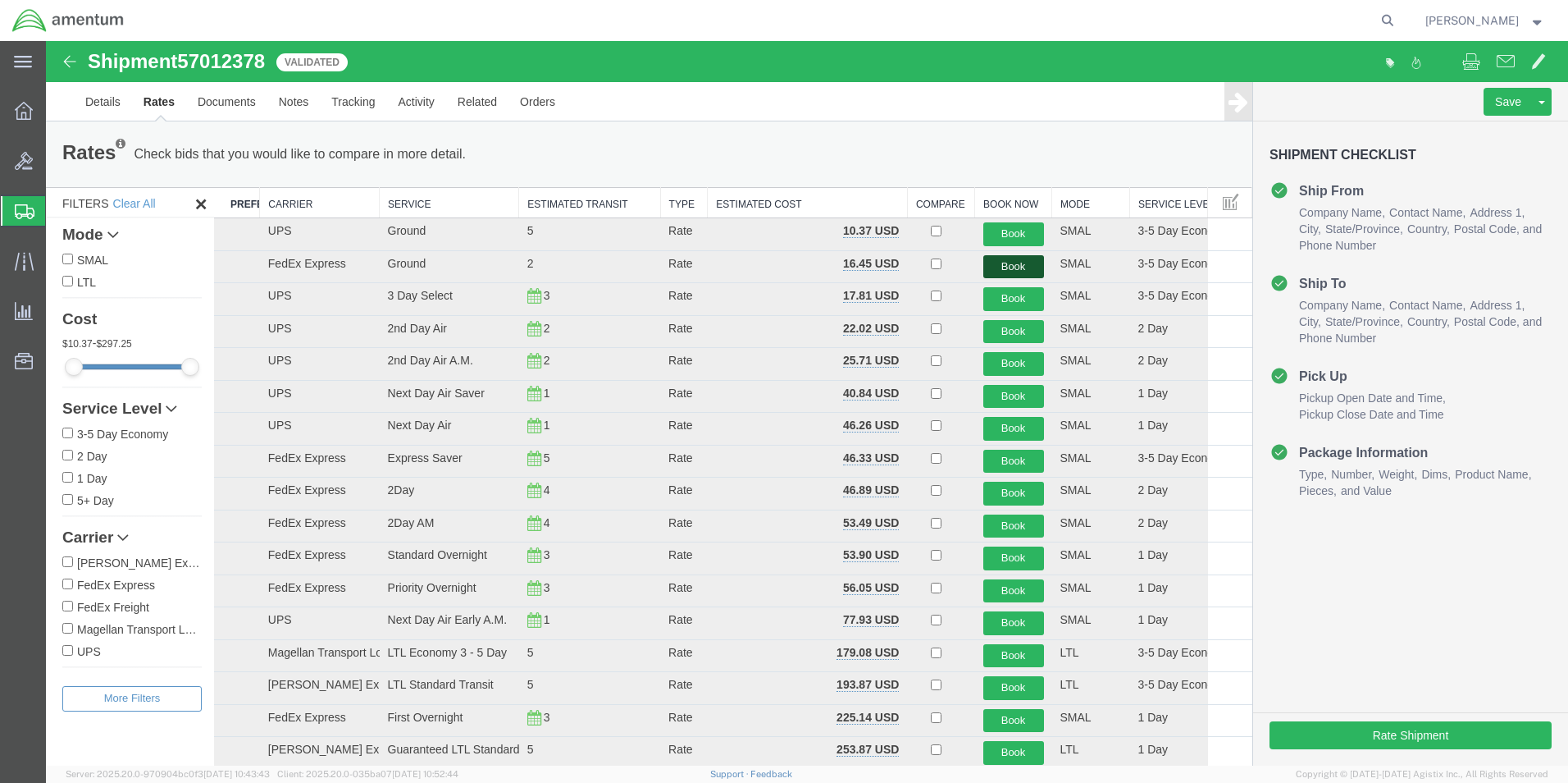
click at [995, 266] on button "Book" at bounding box center [1013, 267] width 61 height 24
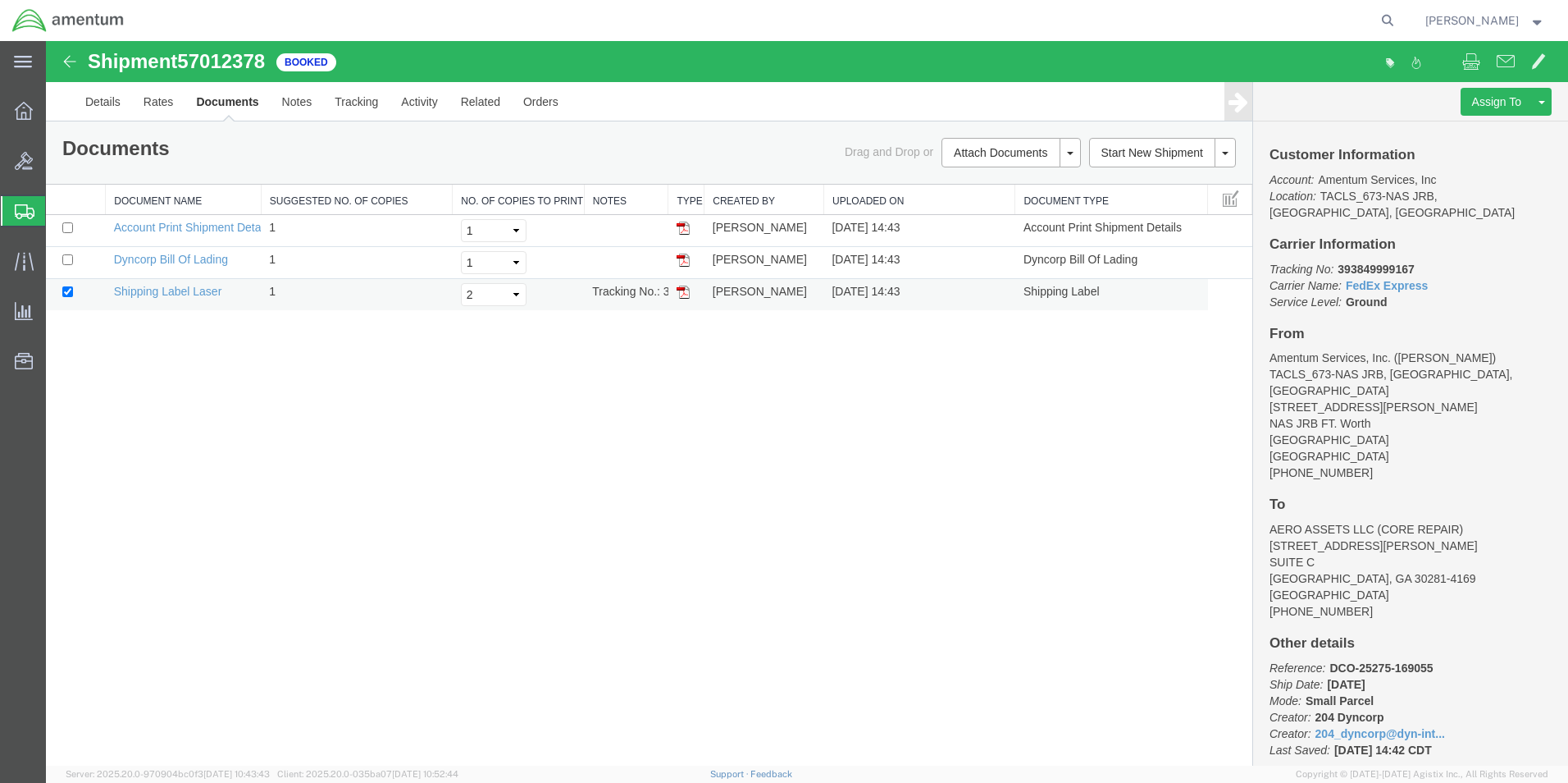
click at [684, 292] on img at bounding box center [682, 291] width 13 height 13
click at [21, 106] on icon at bounding box center [24, 110] width 18 height 18
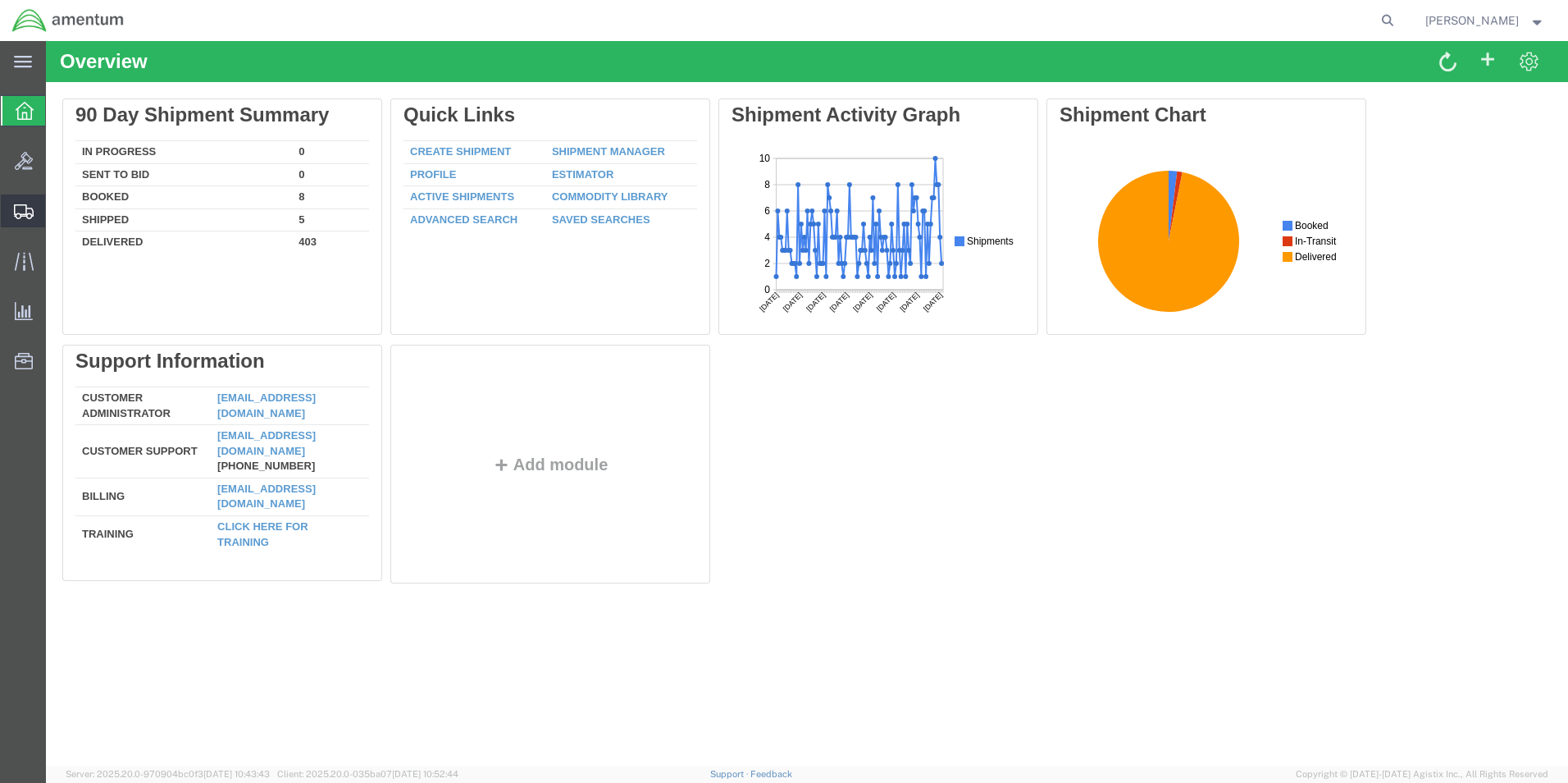
click at [0, 0] on span "Shipment Manager" at bounding box center [0, 0] width 0 height 0
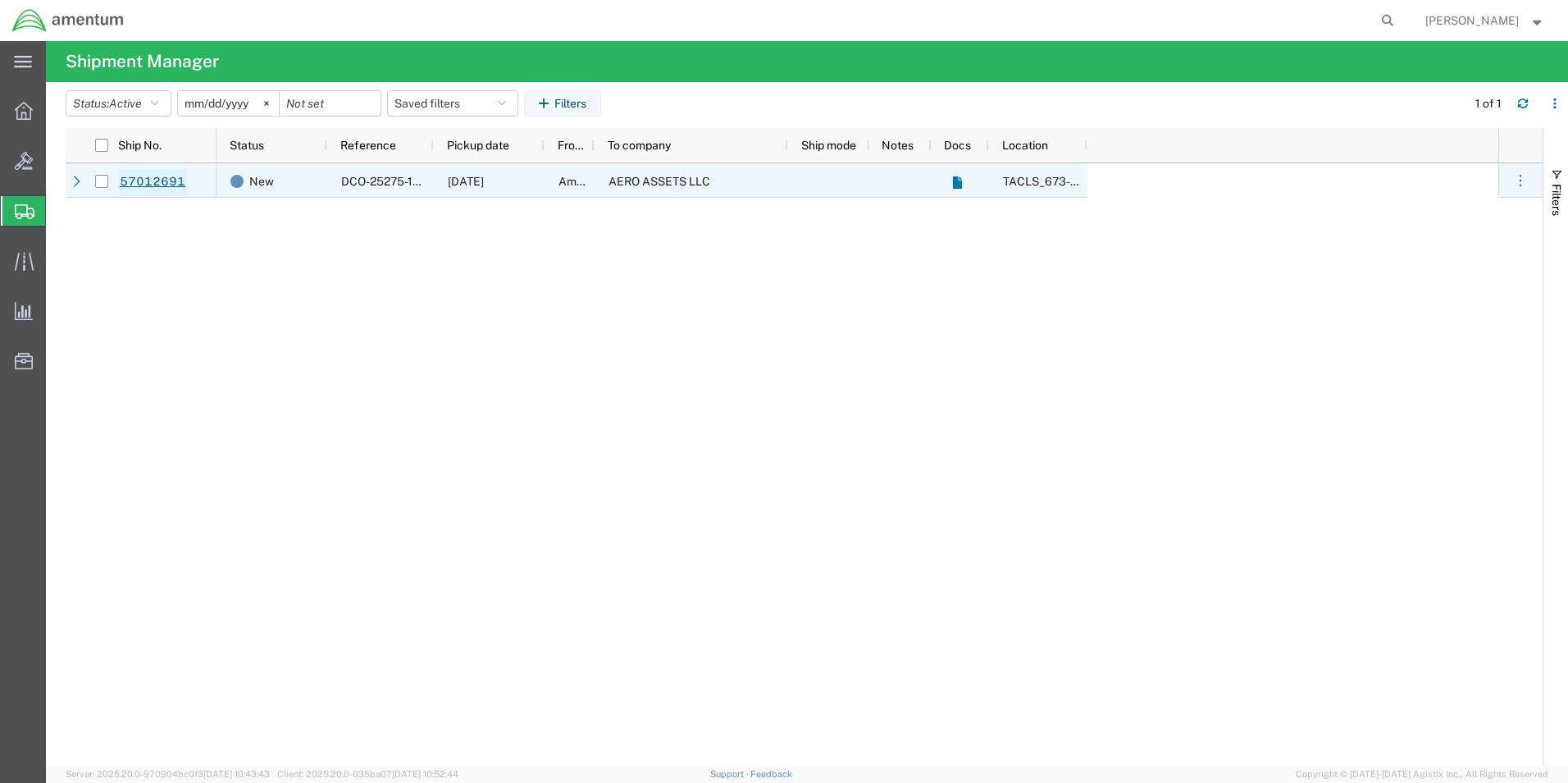
click at [164, 175] on link "57012691" at bounding box center [153, 182] width 68 height 26
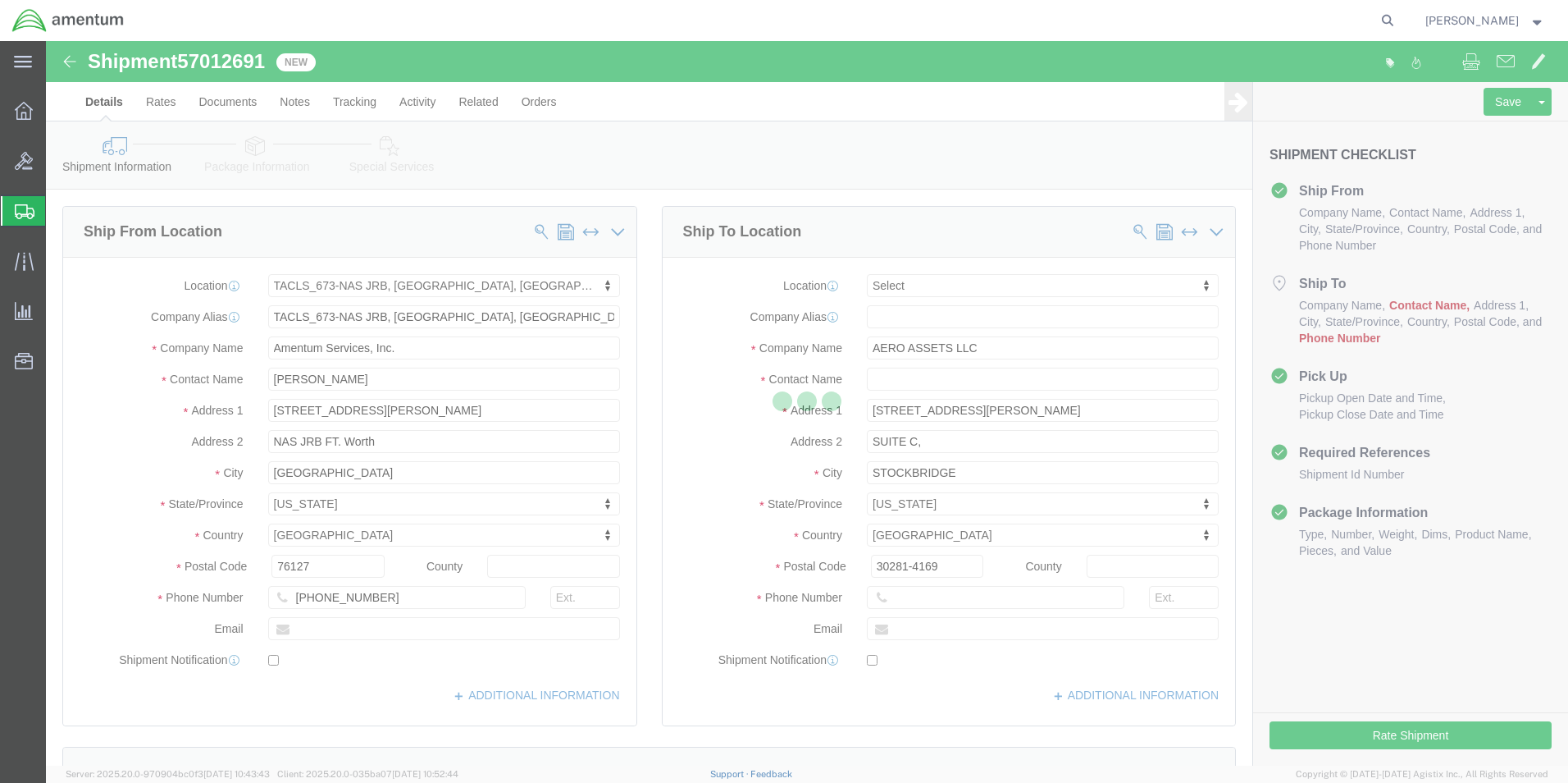
select select "42735"
select select
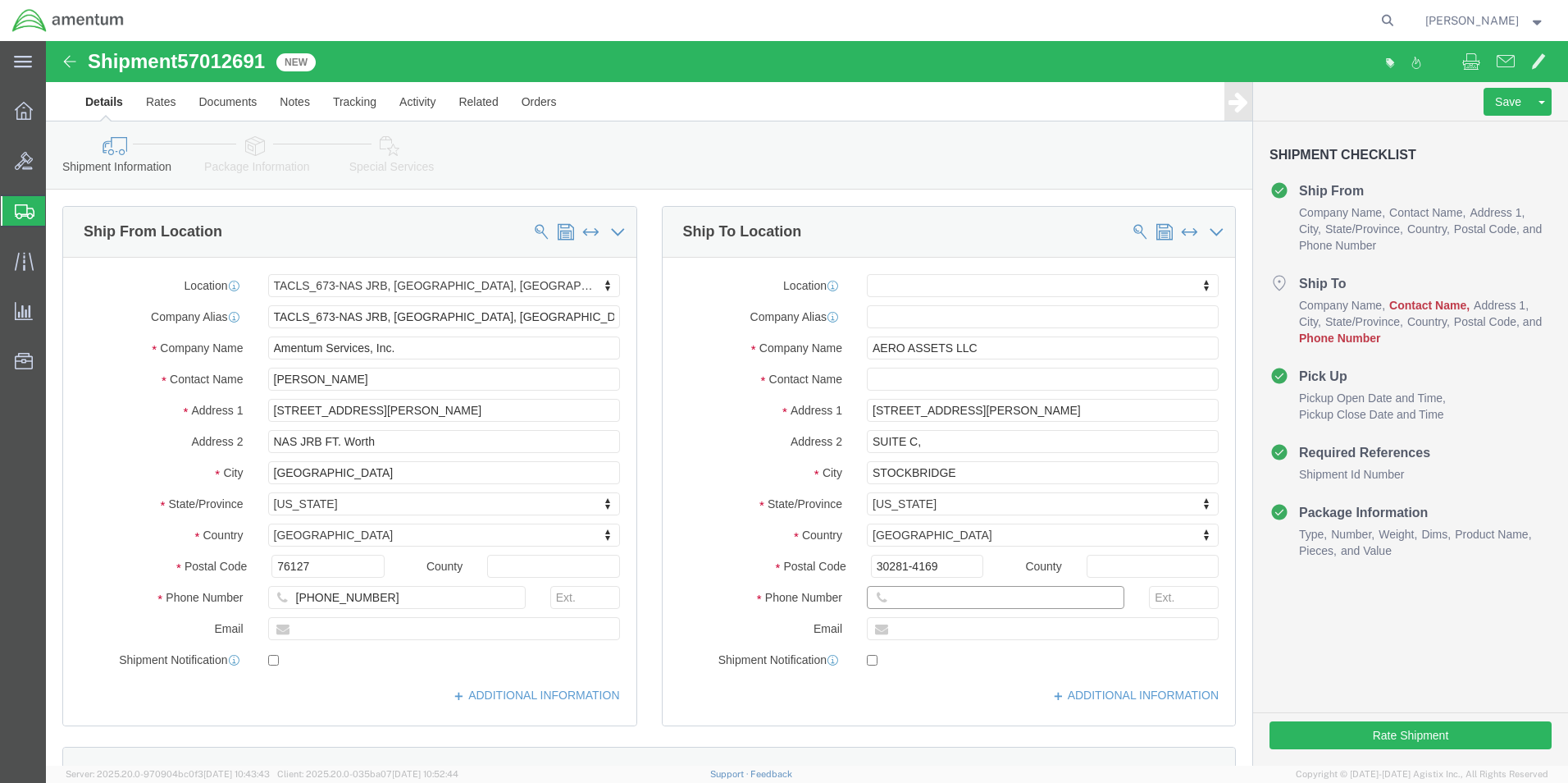
drag, startPoint x: 943, startPoint y: 596, endPoint x: 898, endPoint y: 555, distance: 60.9
click input "text"
type input "CORE REPAIR"
click label "City"
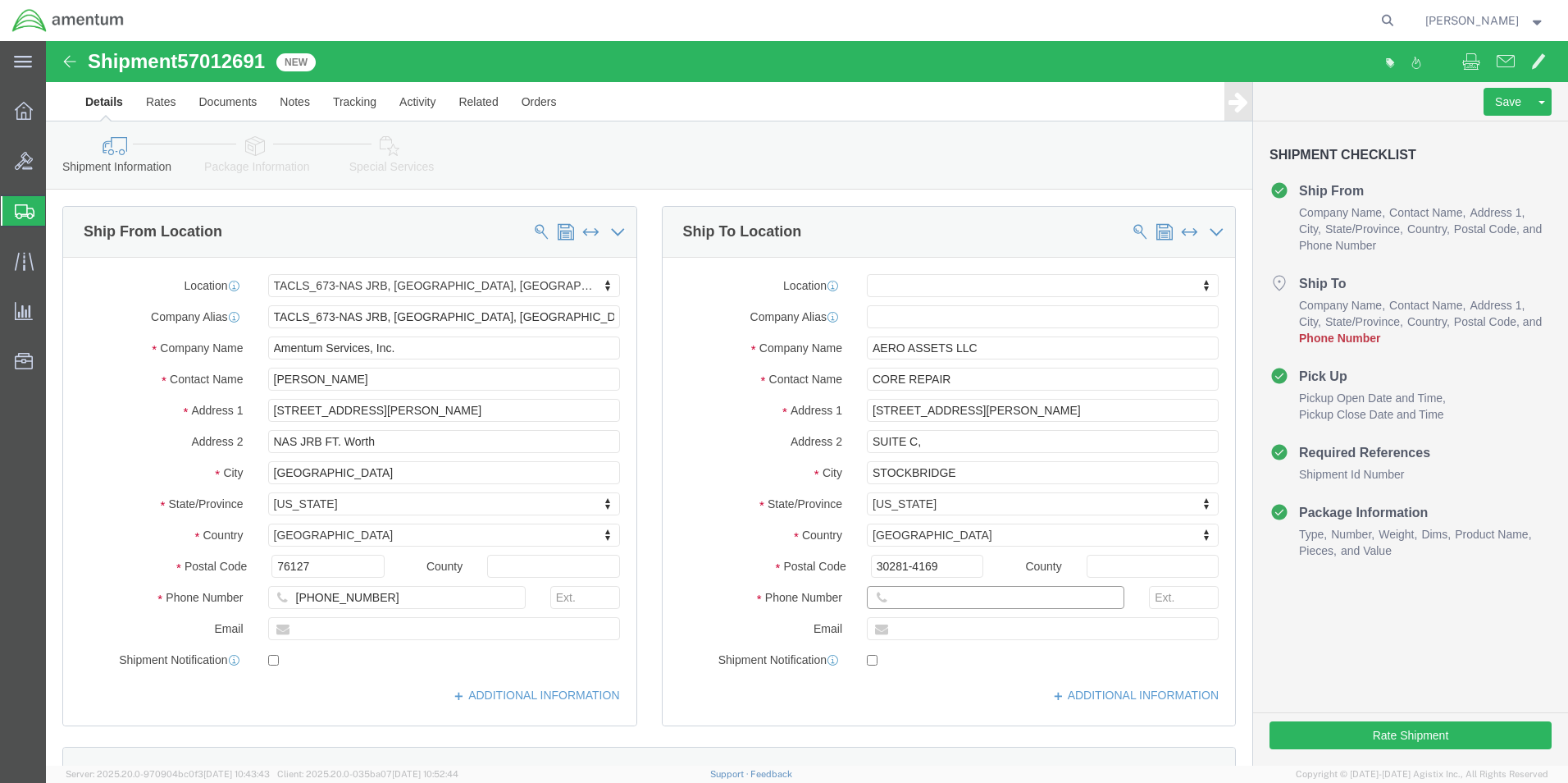
click input "text"
type input "[PHONE_NUMBER]"
click div "Location My Profile Location [PHONE_NUMBER] [PHONE_NUMBER] [PHONE_NUMBER] [PHON…"
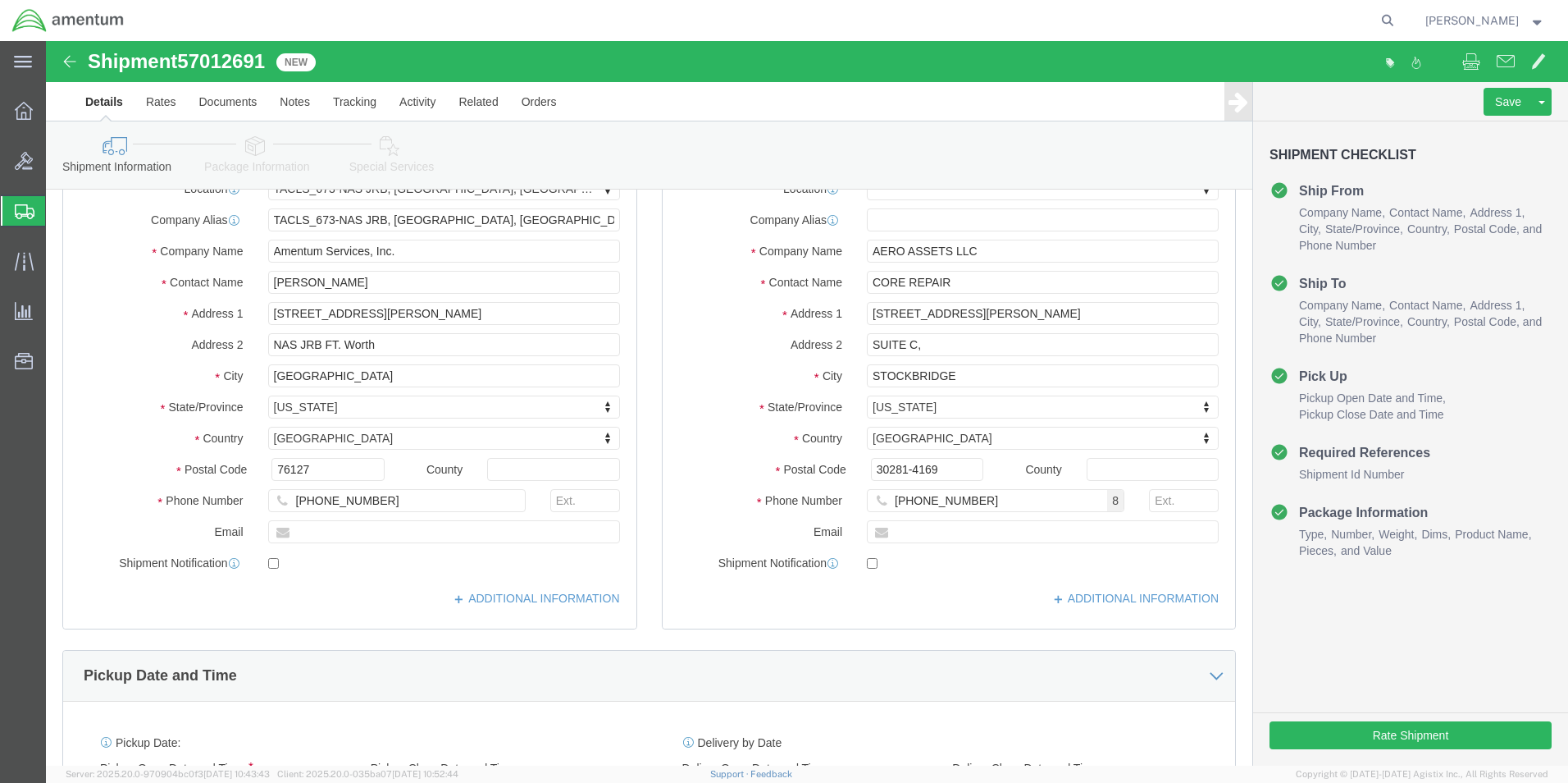
scroll to position [246, 0]
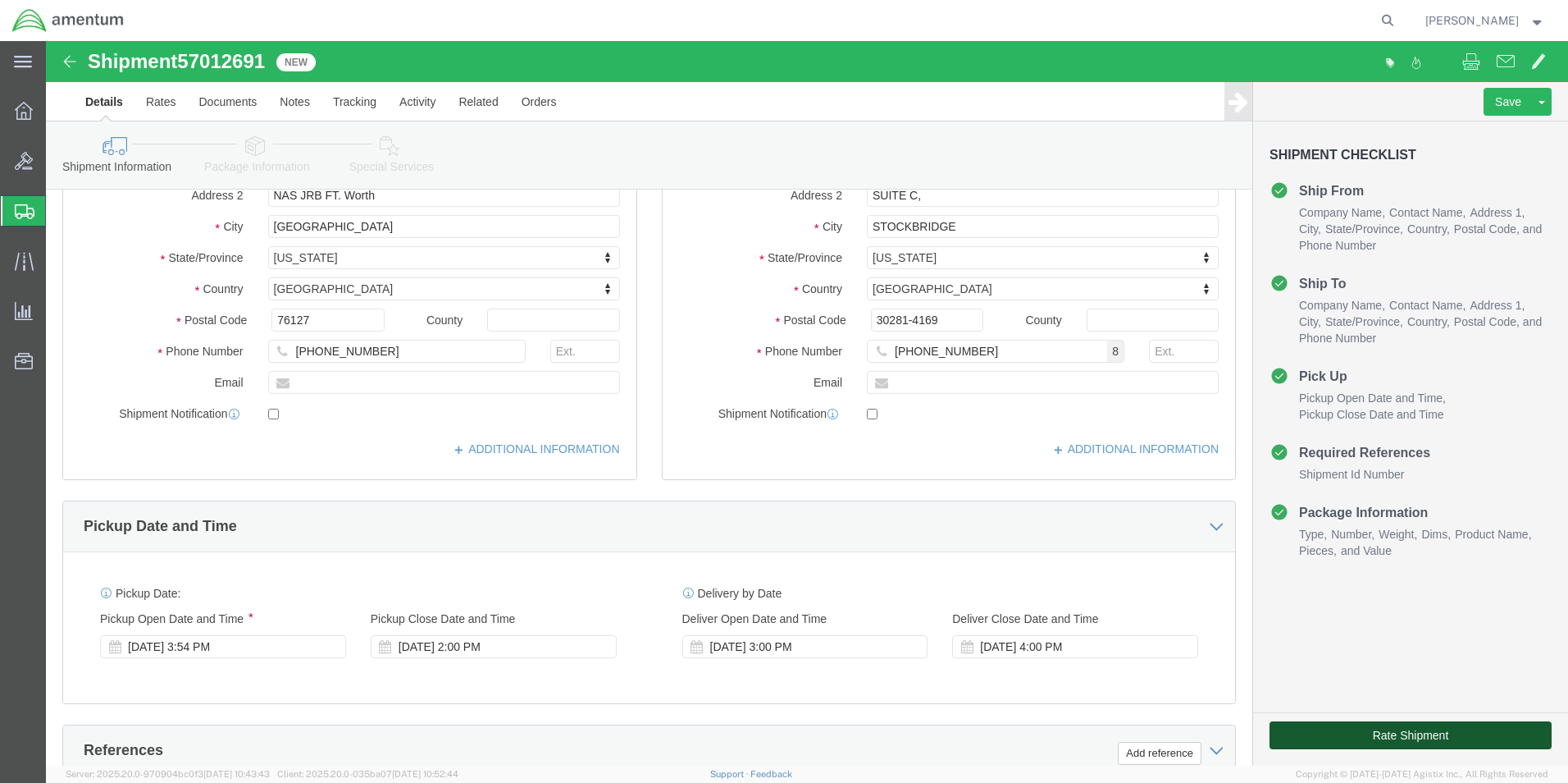
click button "Rate Shipment"
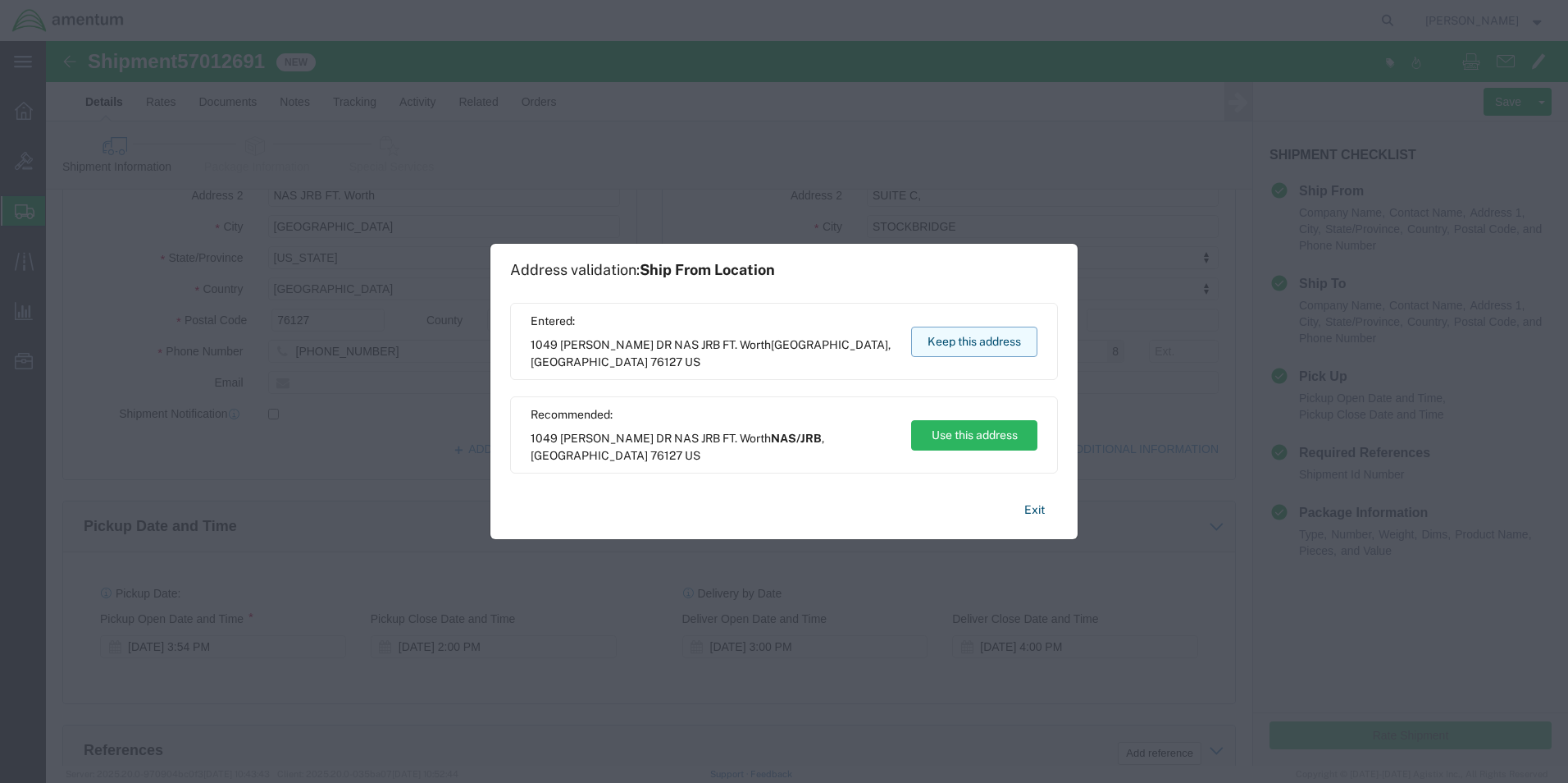
click at [1002, 341] on button "Keep this address" at bounding box center [974, 342] width 126 height 31
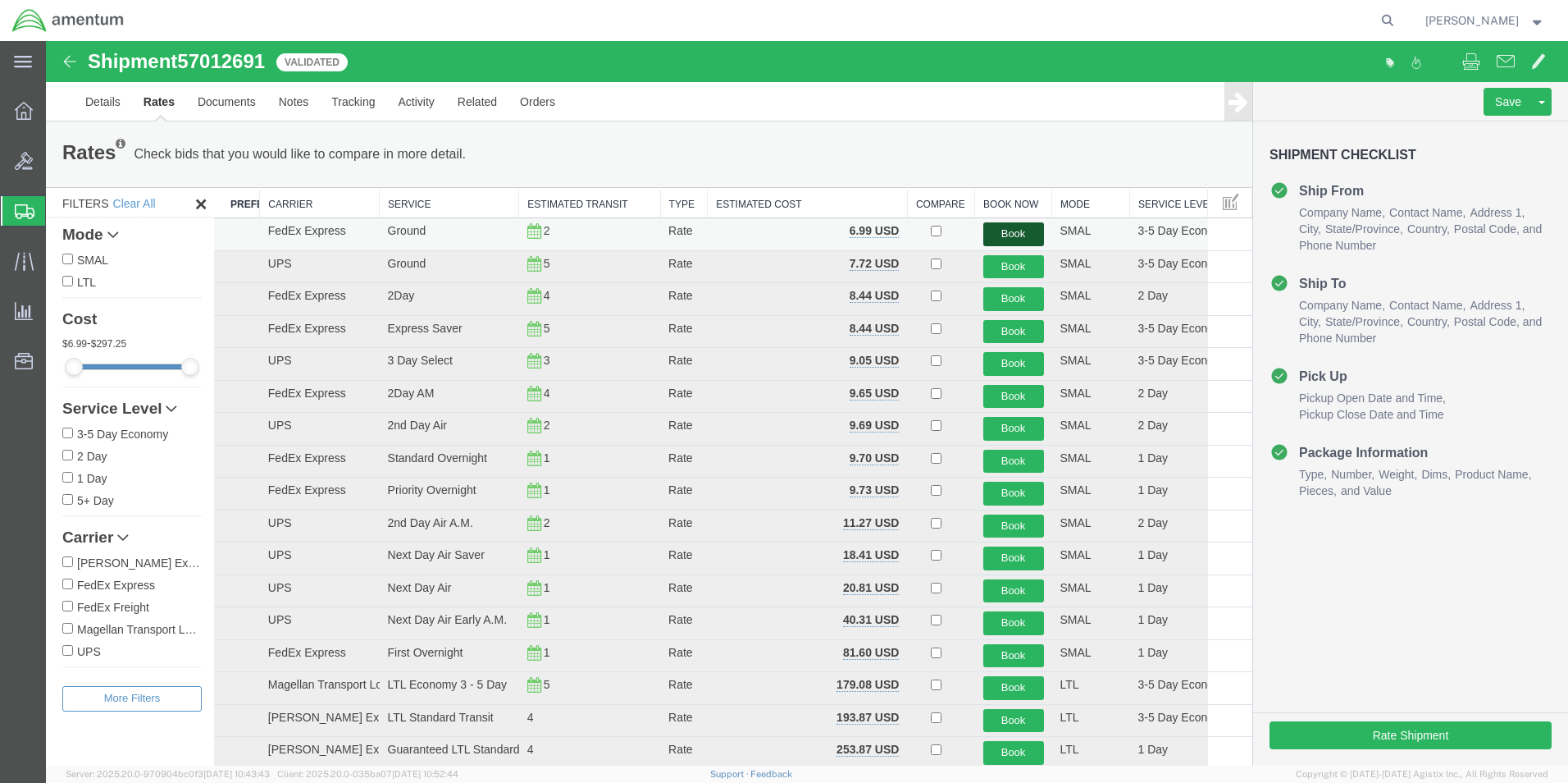
click at [987, 234] on button "Book" at bounding box center [1013, 235] width 61 height 24
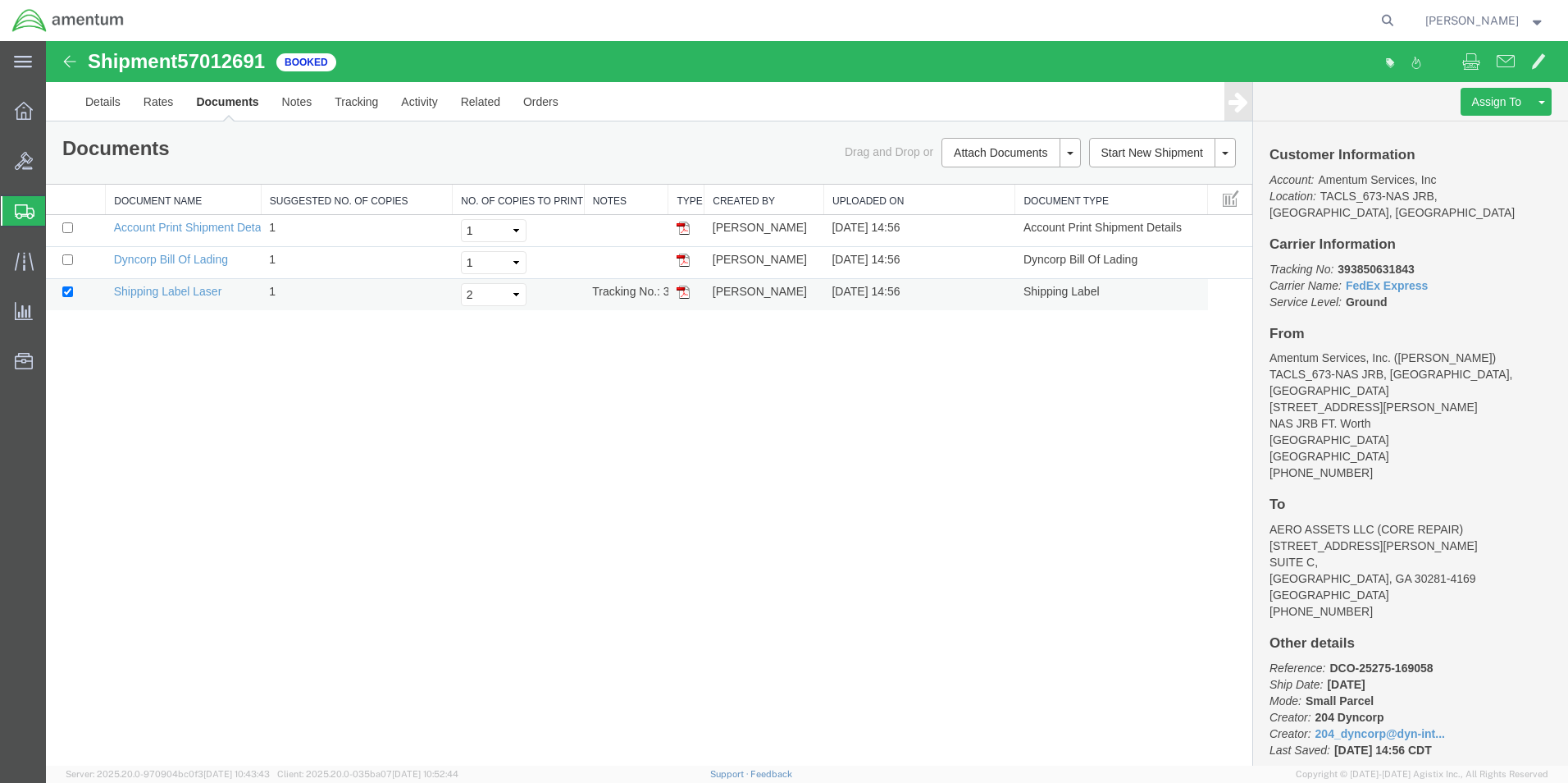
click at [681, 295] on img at bounding box center [682, 291] width 13 height 13
click at [17, 110] on icon at bounding box center [24, 110] width 18 height 18
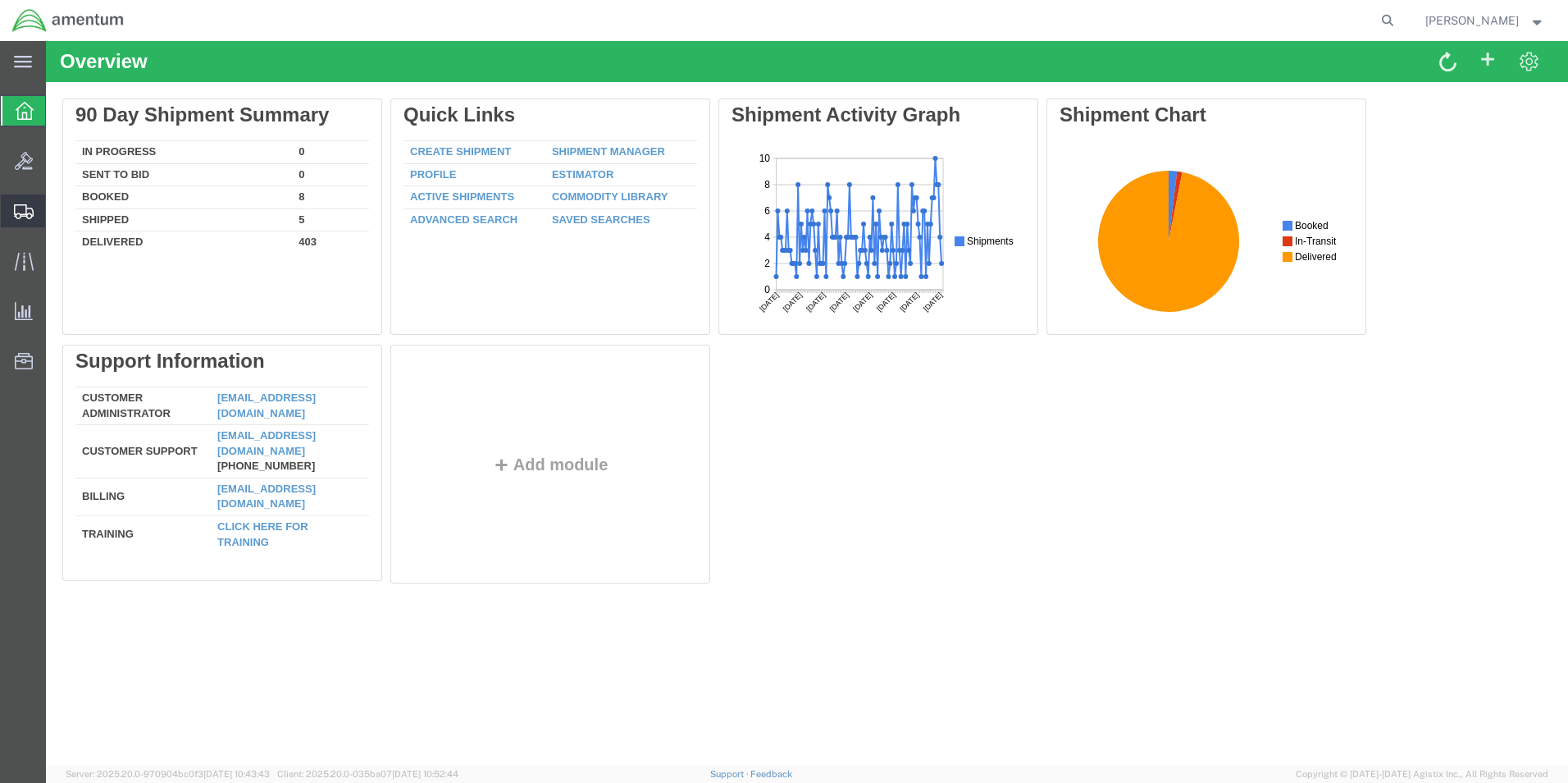
click at [0, 0] on span "Shipment Manager" at bounding box center [0, 0] width 0 height 0
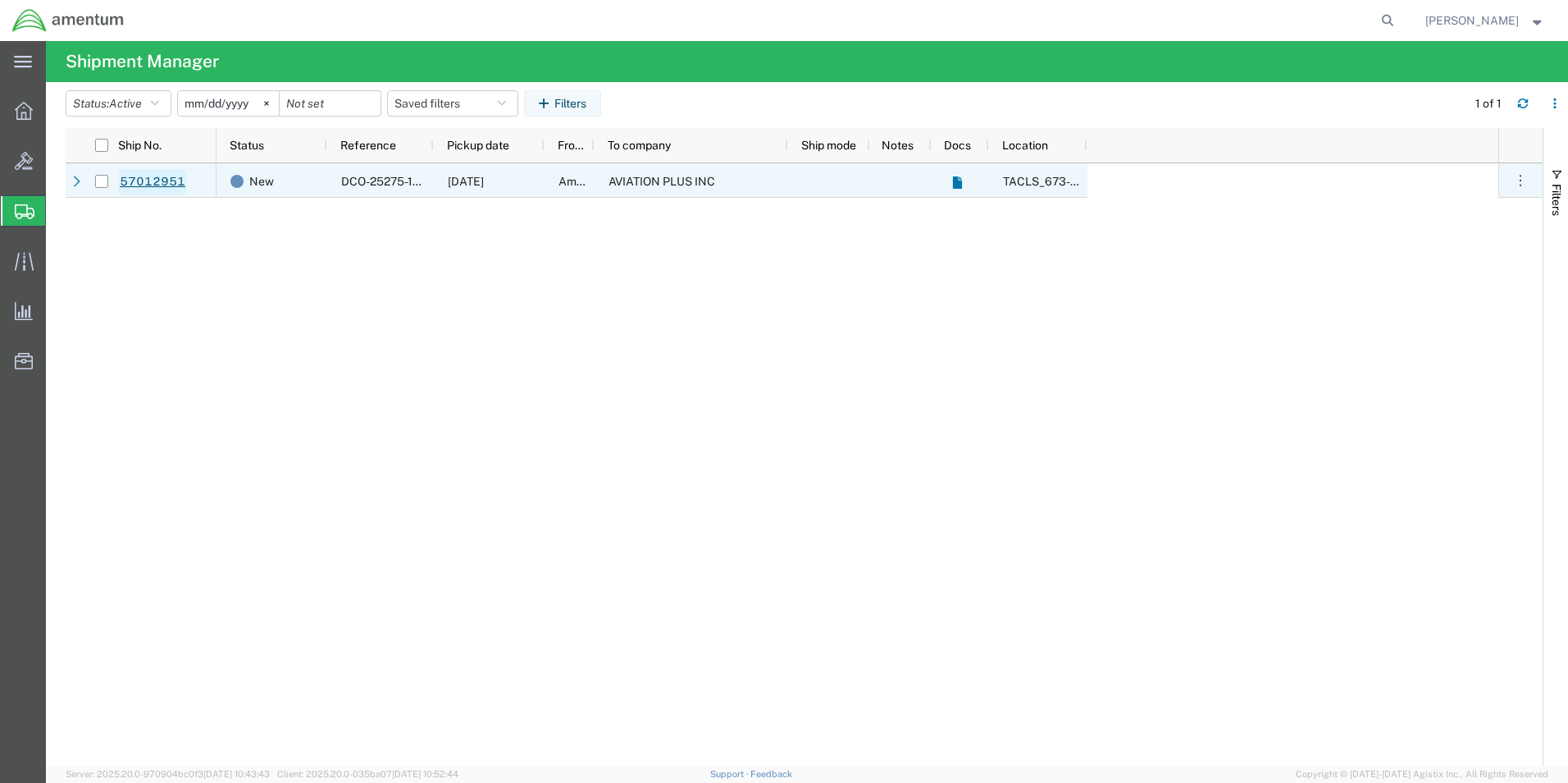
click at [151, 181] on link "57012951" at bounding box center [153, 182] width 68 height 26
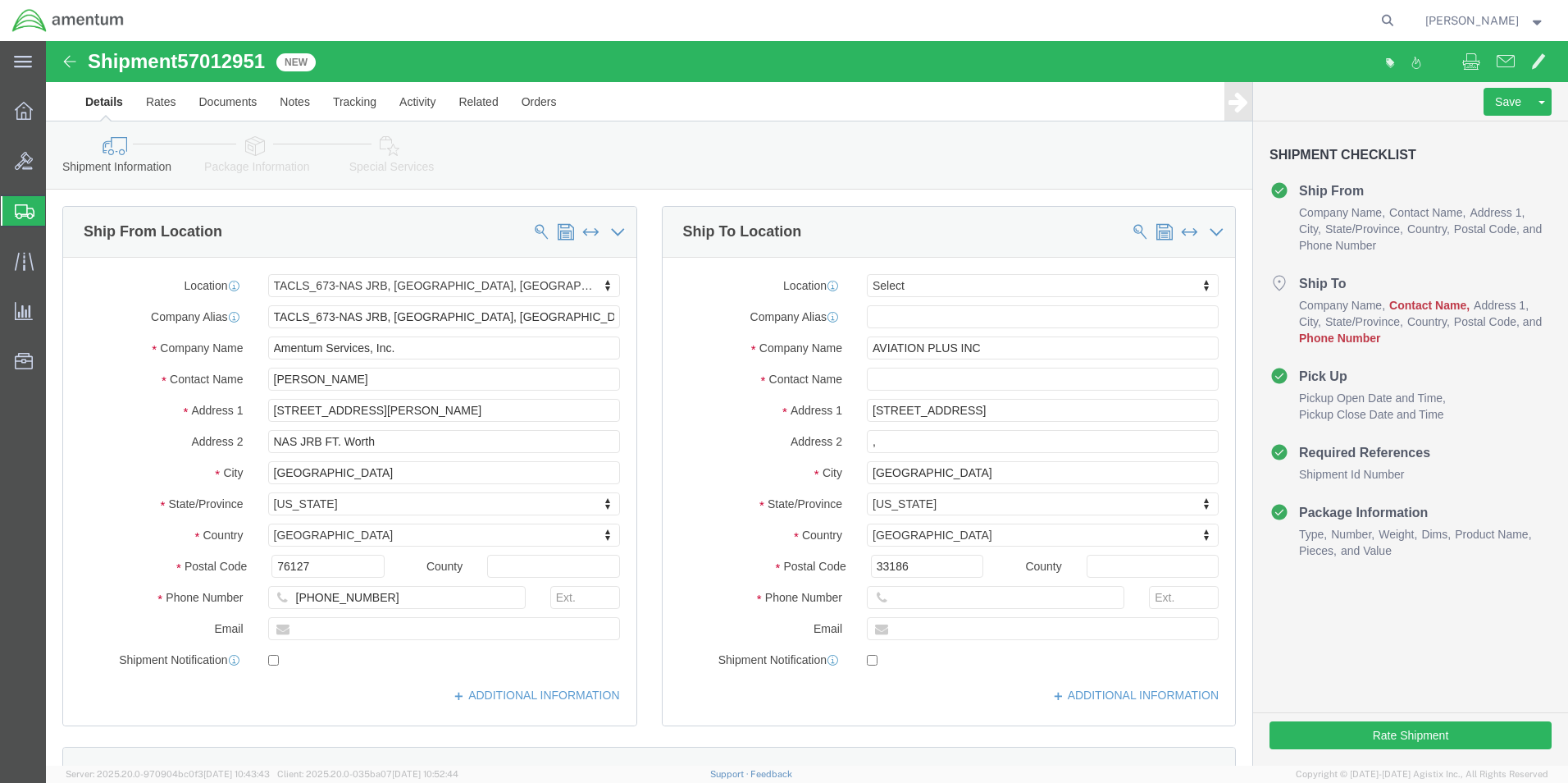
select select "42735"
select select
click input "text"
type input "CORE REPAIR"
click input "text"
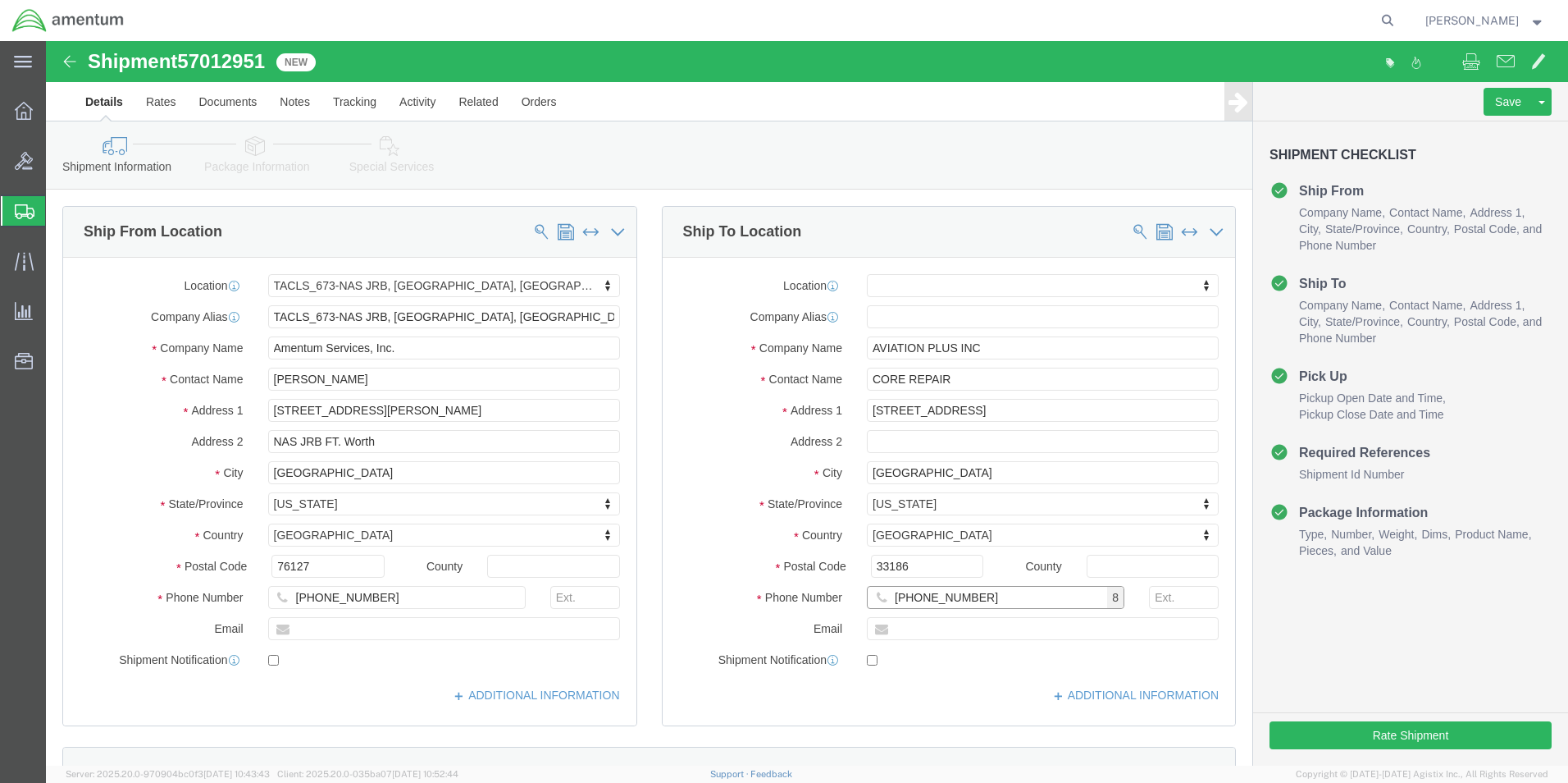
type input "[PHONE_NUMBER]"
click div "Address 2"
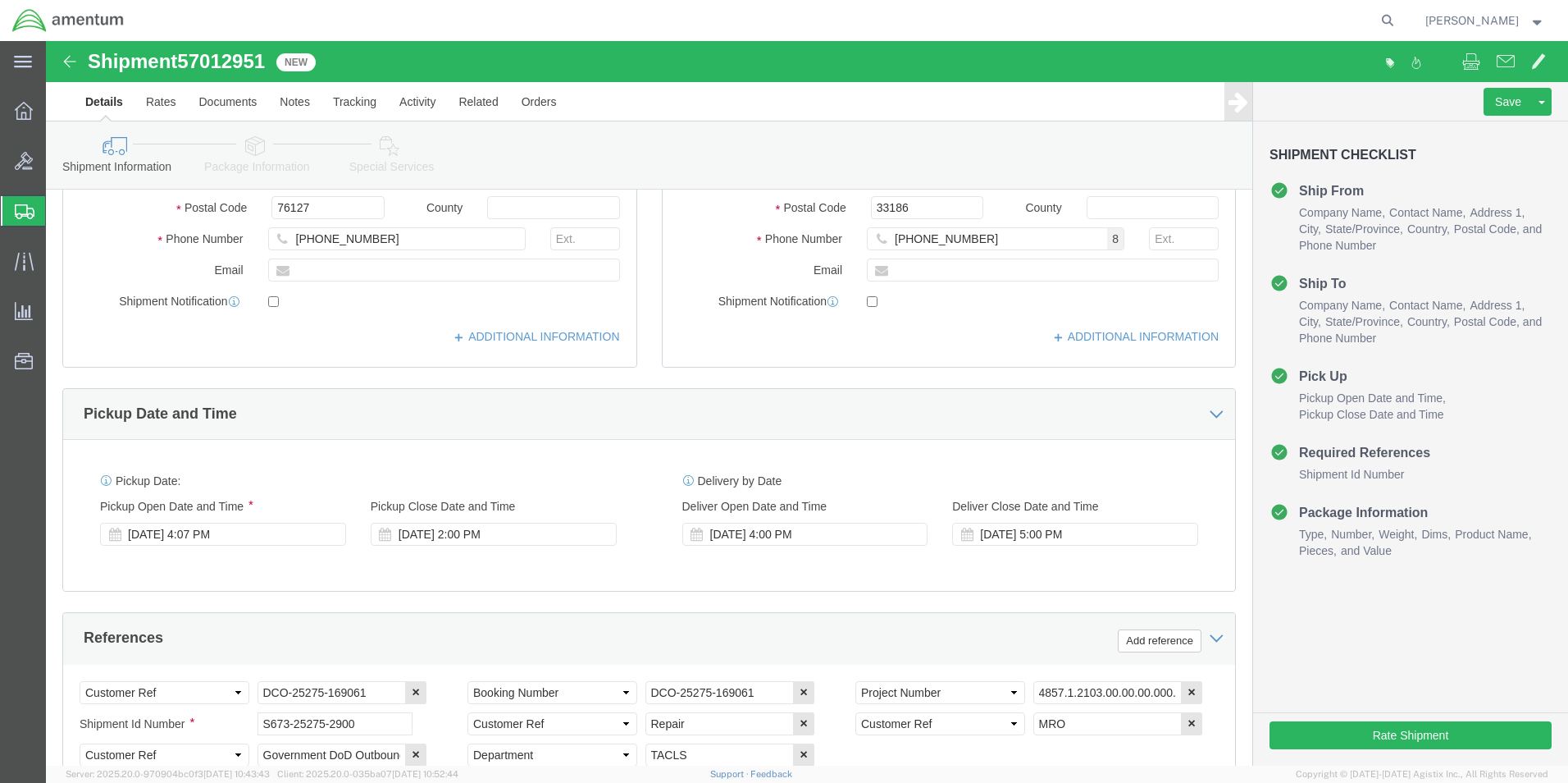
scroll to position [574, 0]
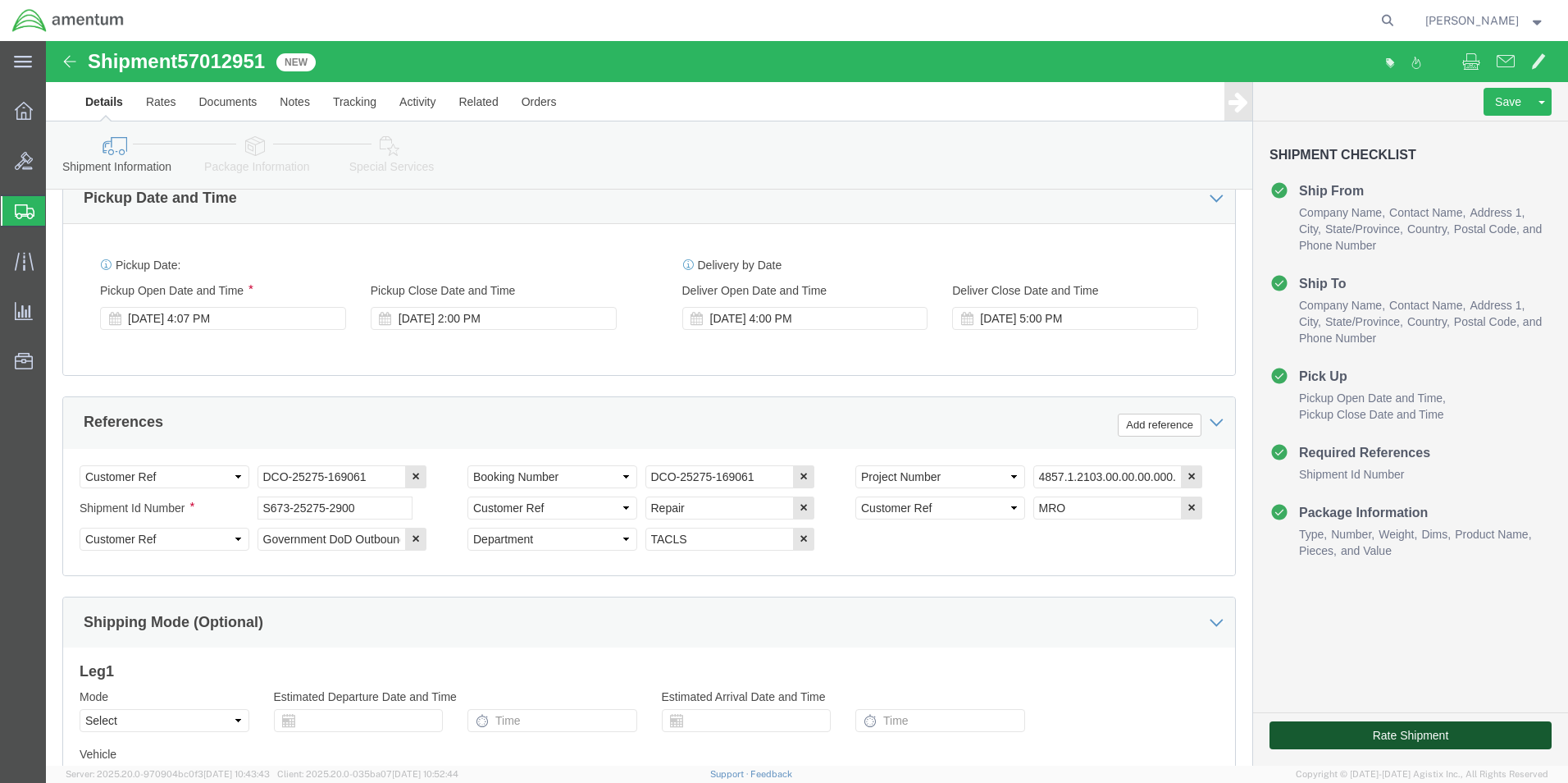
click button "Rate Shipment"
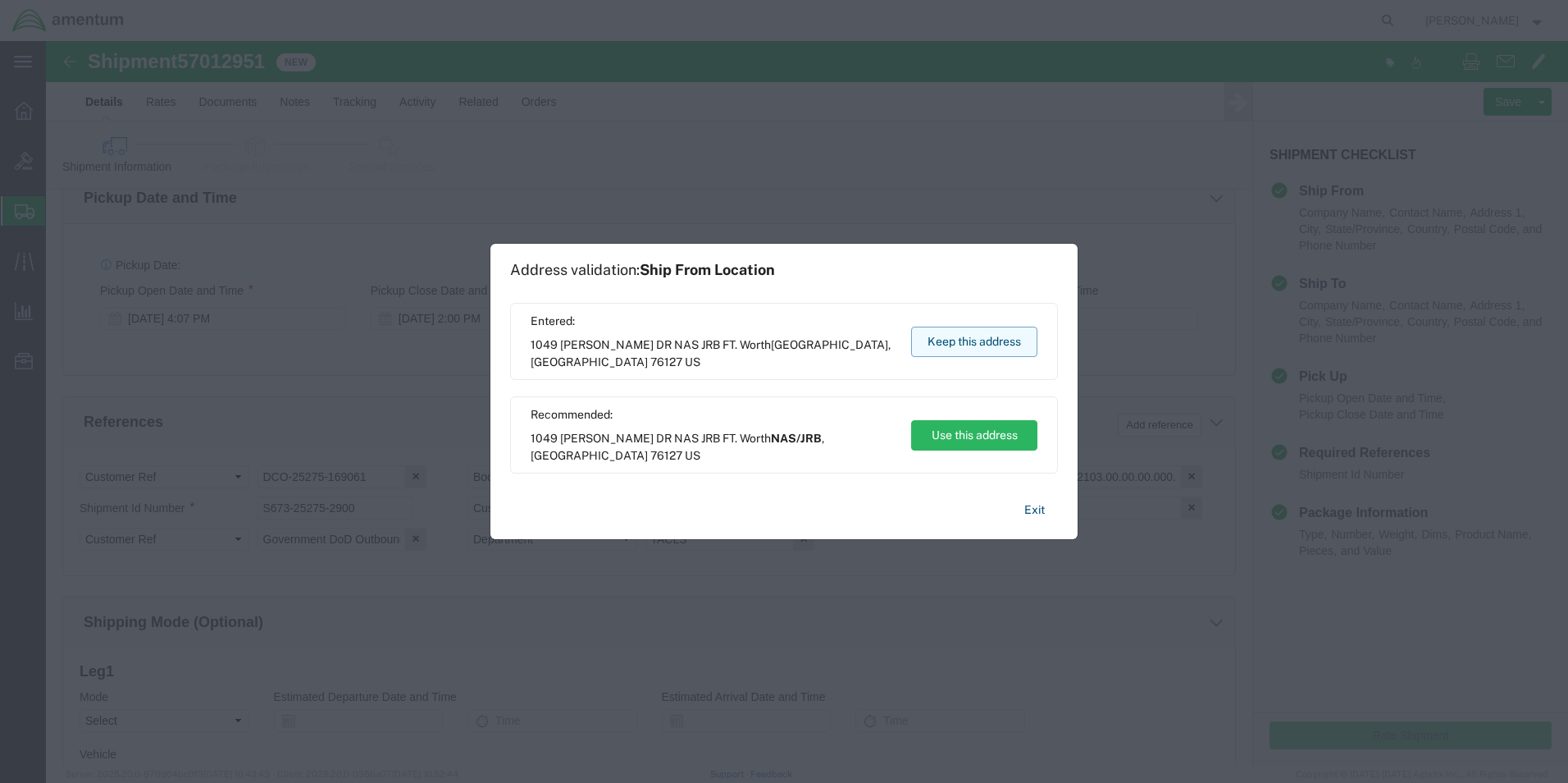
click at [978, 337] on button "Keep this address" at bounding box center [974, 342] width 126 height 31
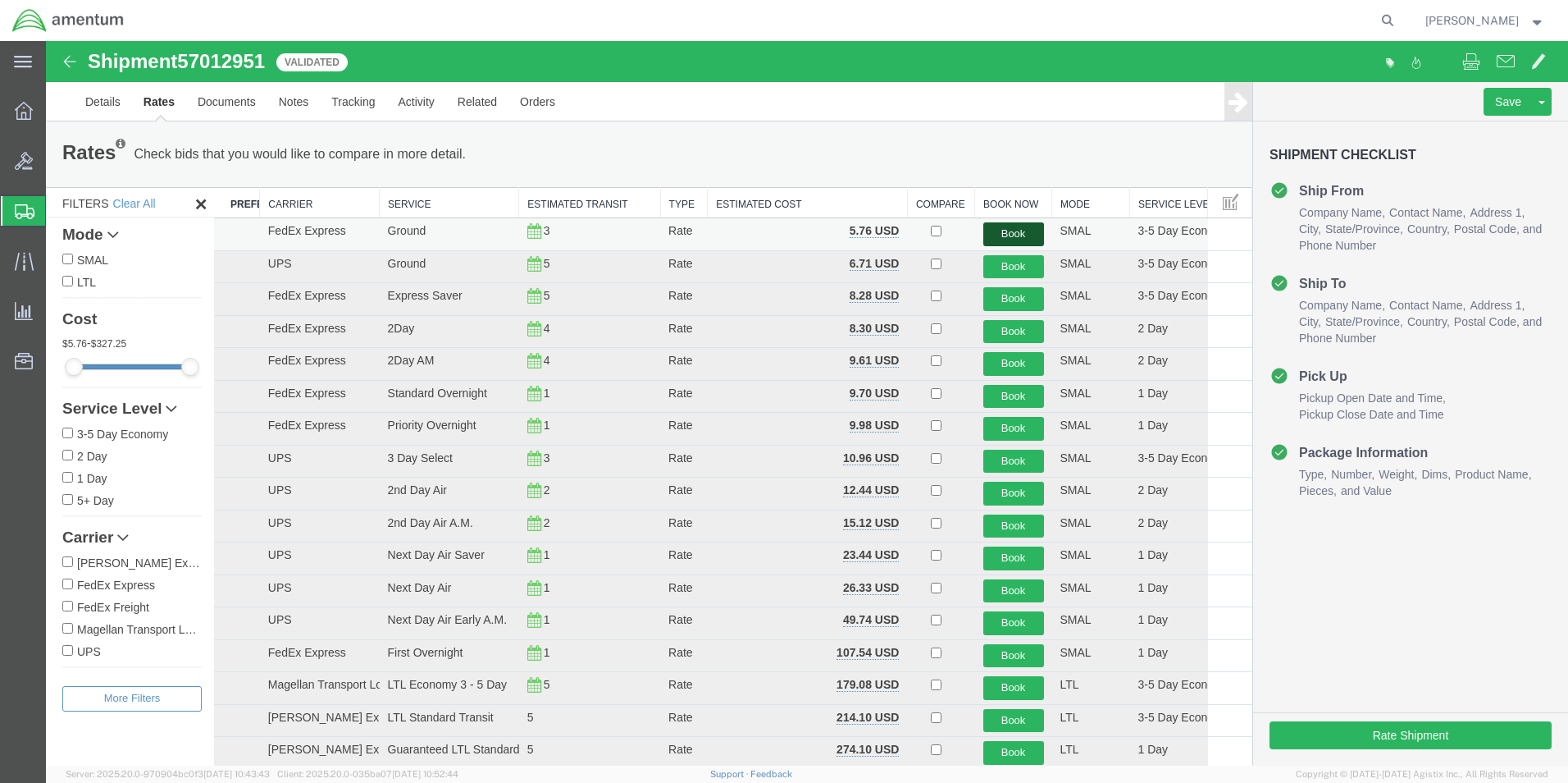
click at [1013, 229] on button "Book" at bounding box center [1013, 235] width 61 height 24
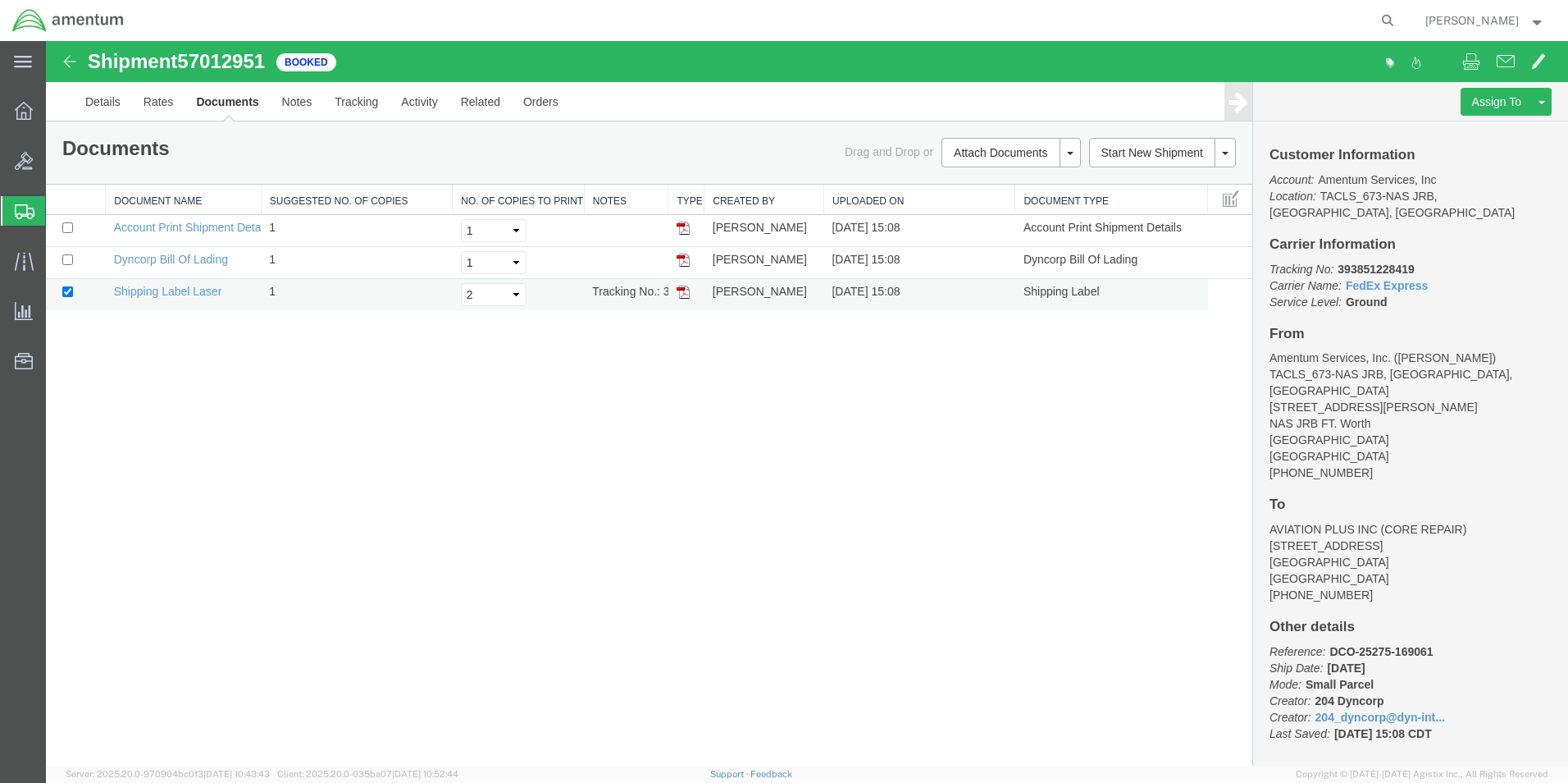
click at [683, 291] on img at bounding box center [682, 291] width 13 height 13
click at [29, 110] on icon at bounding box center [24, 110] width 18 height 18
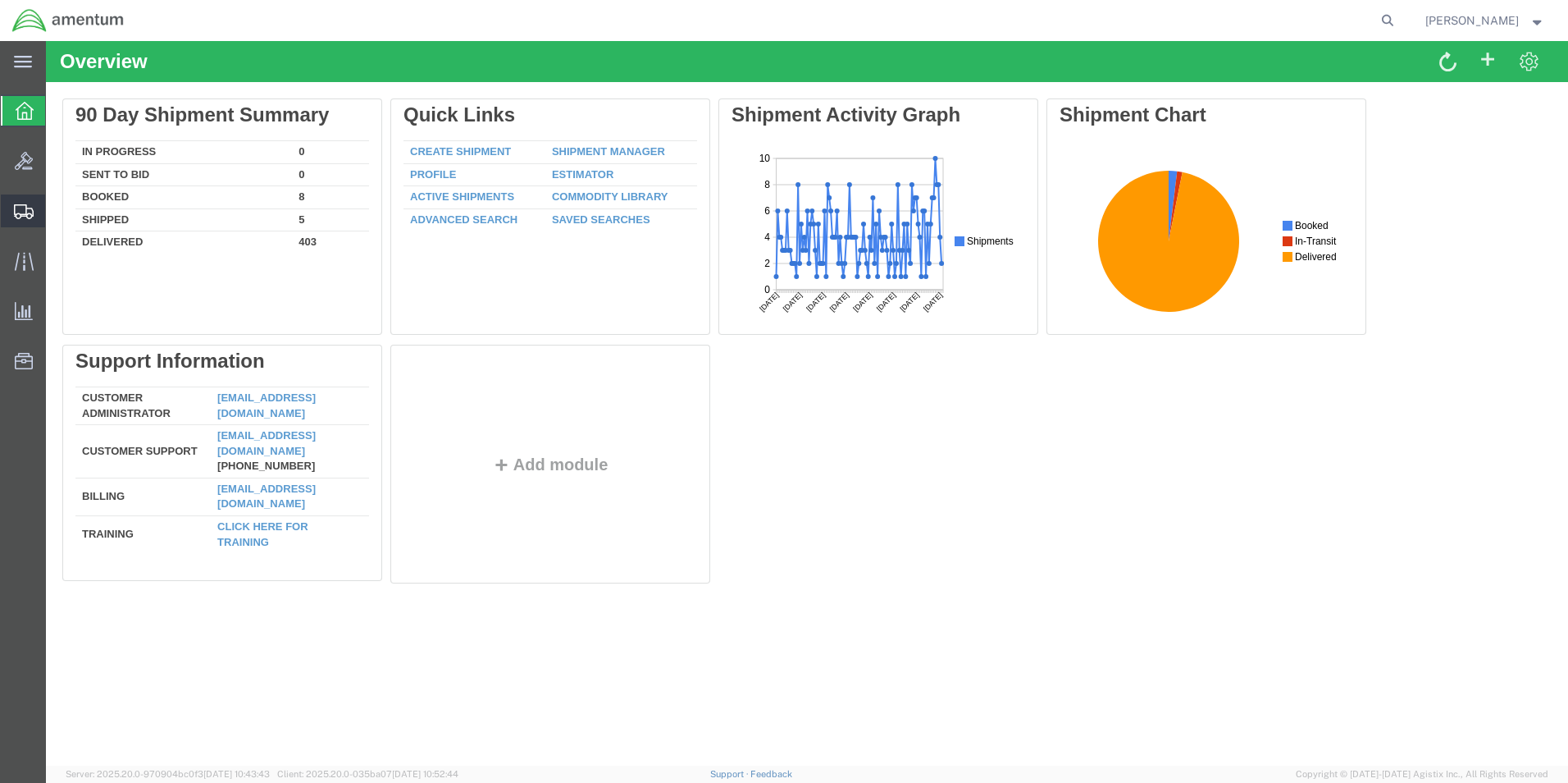
click at [0, 0] on span "Shipment Manager" at bounding box center [0, 0] width 0 height 0
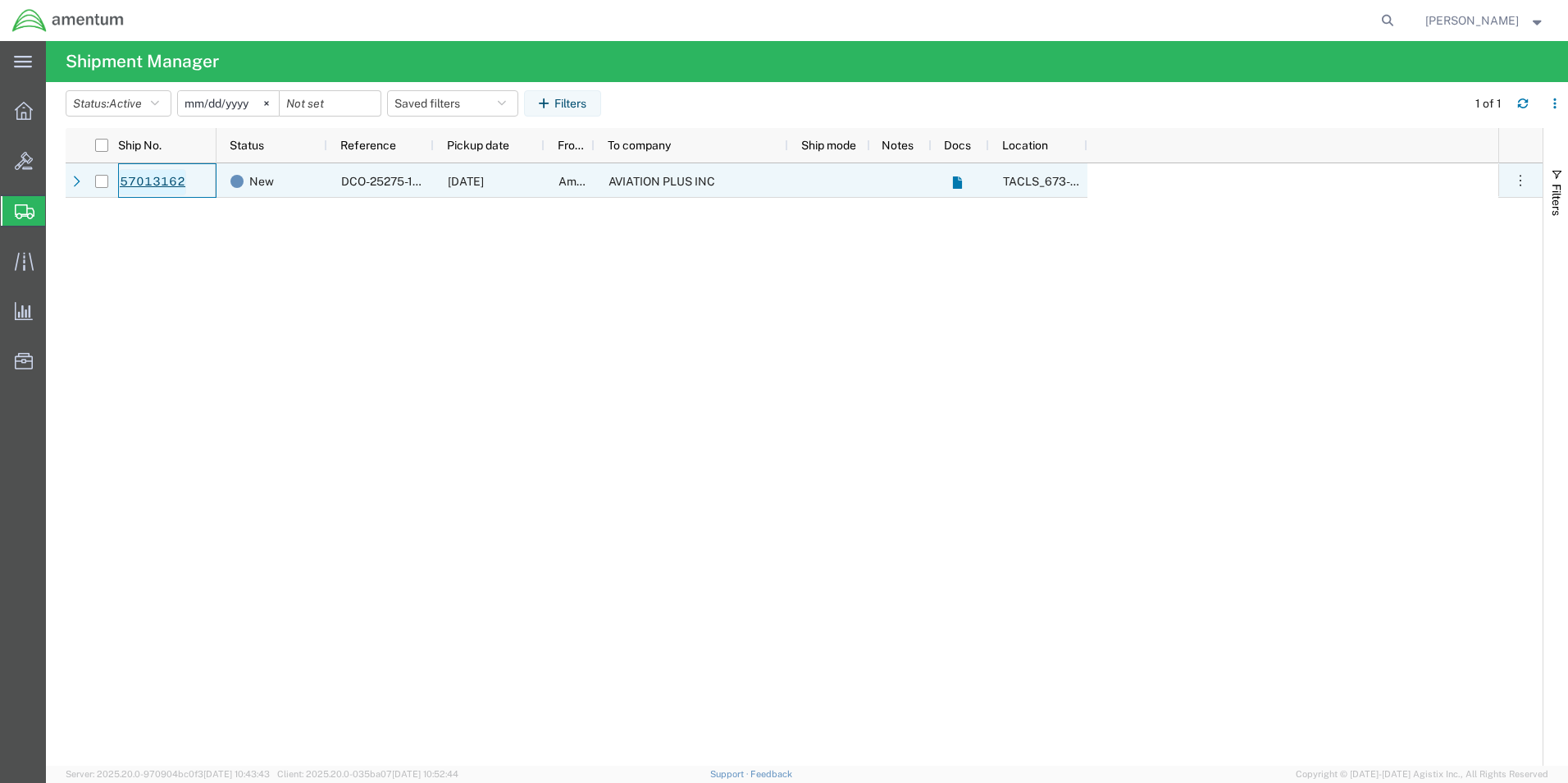
click at [144, 181] on link "57013162" at bounding box center [153, 182] width 68 height 26
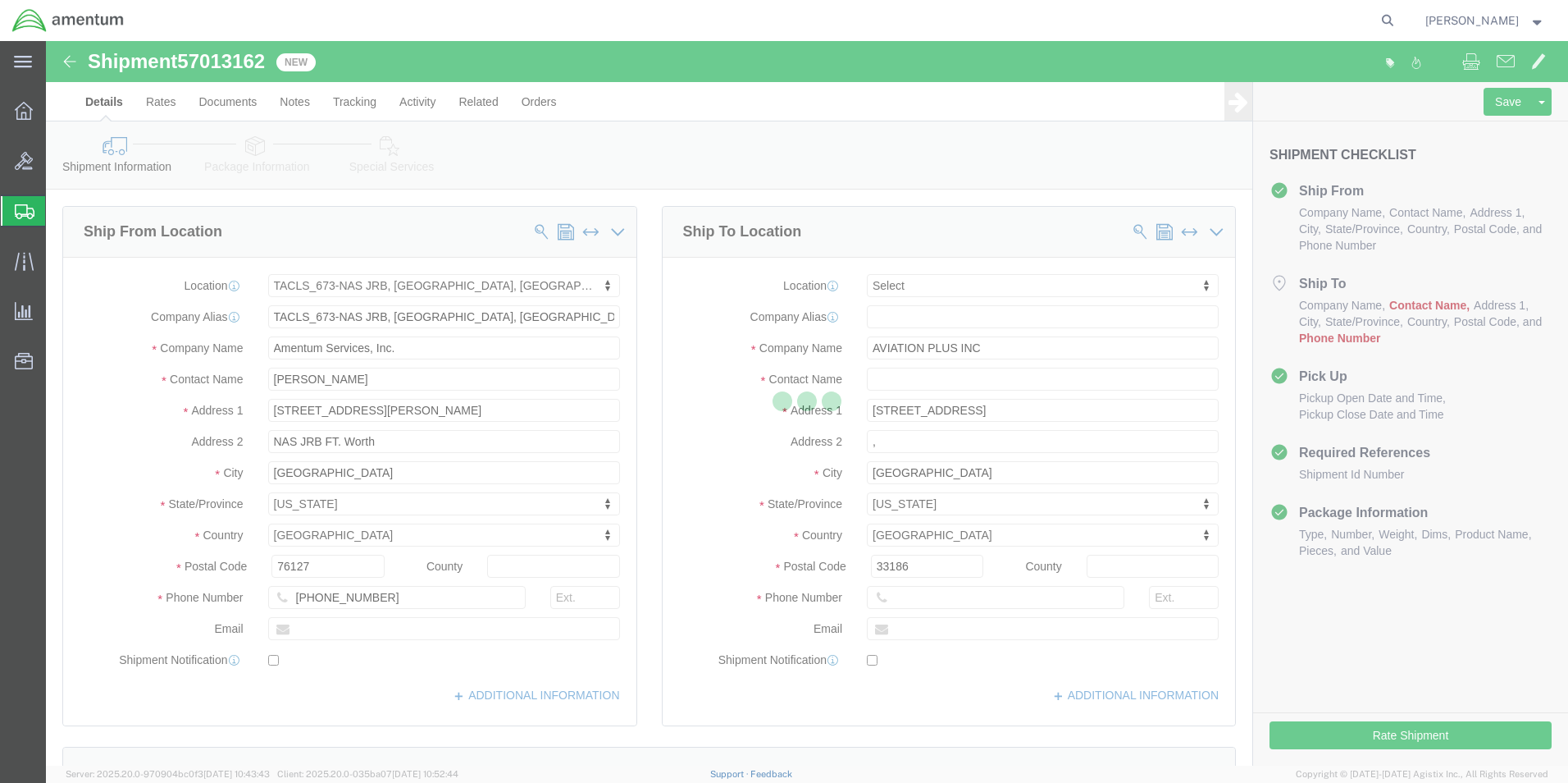
select select "42735"
select select
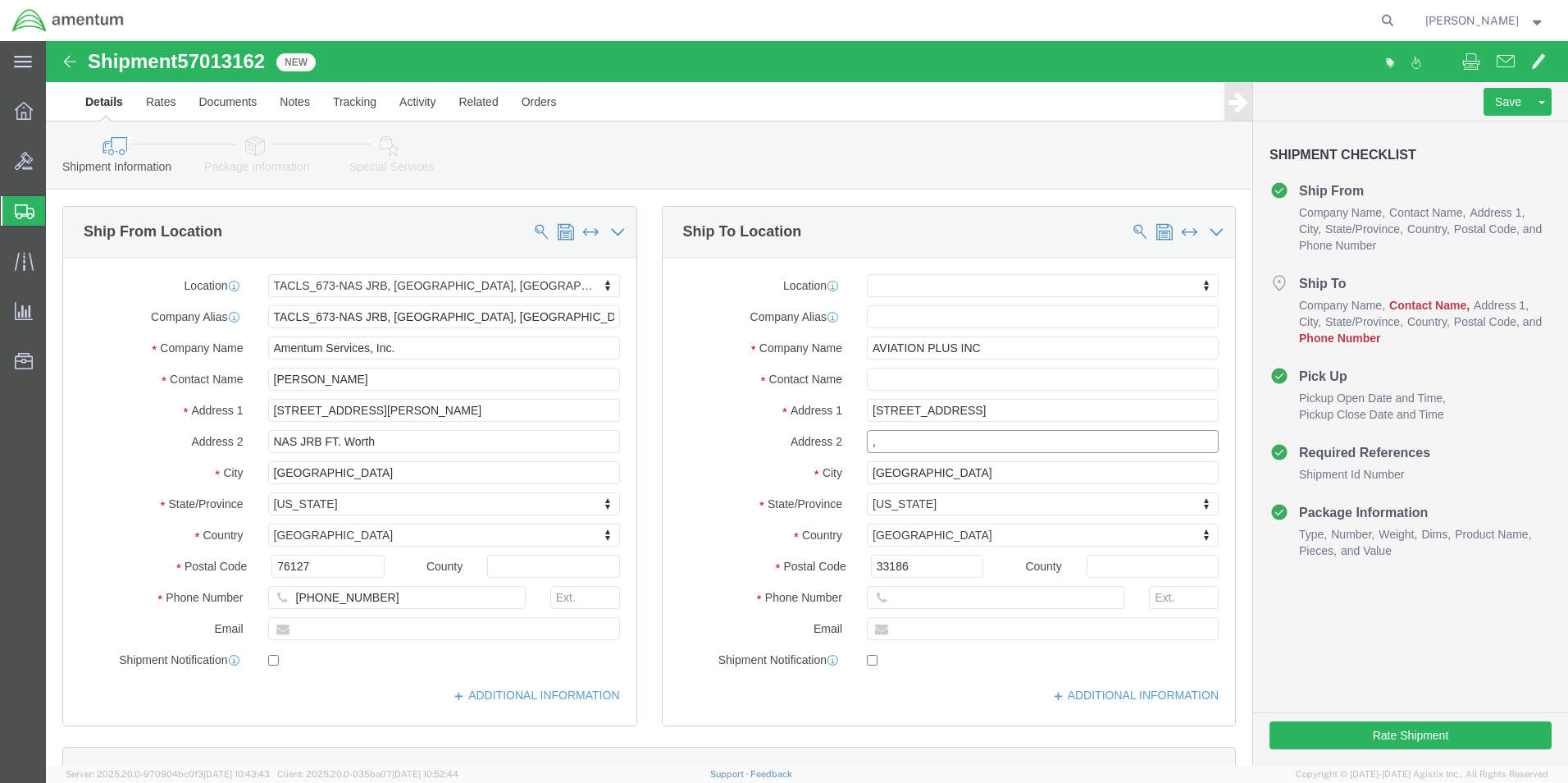
click input ","
type input "CORE REPAIR"
click input "text"
type input "[PHONE_NUMBER]"
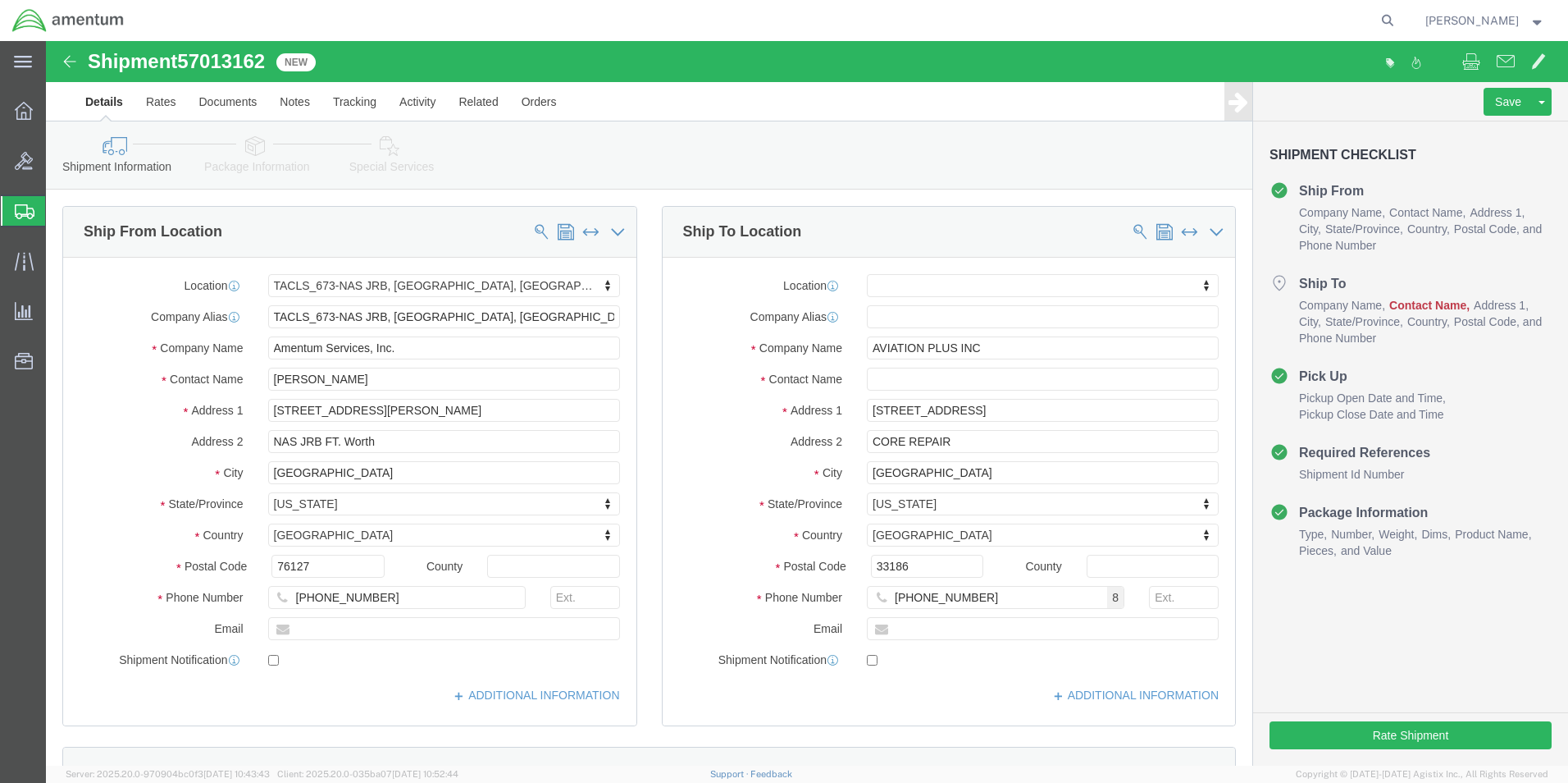
click label
click input "checkbox"
checkbox input "true"
click button "Rate Shipment"
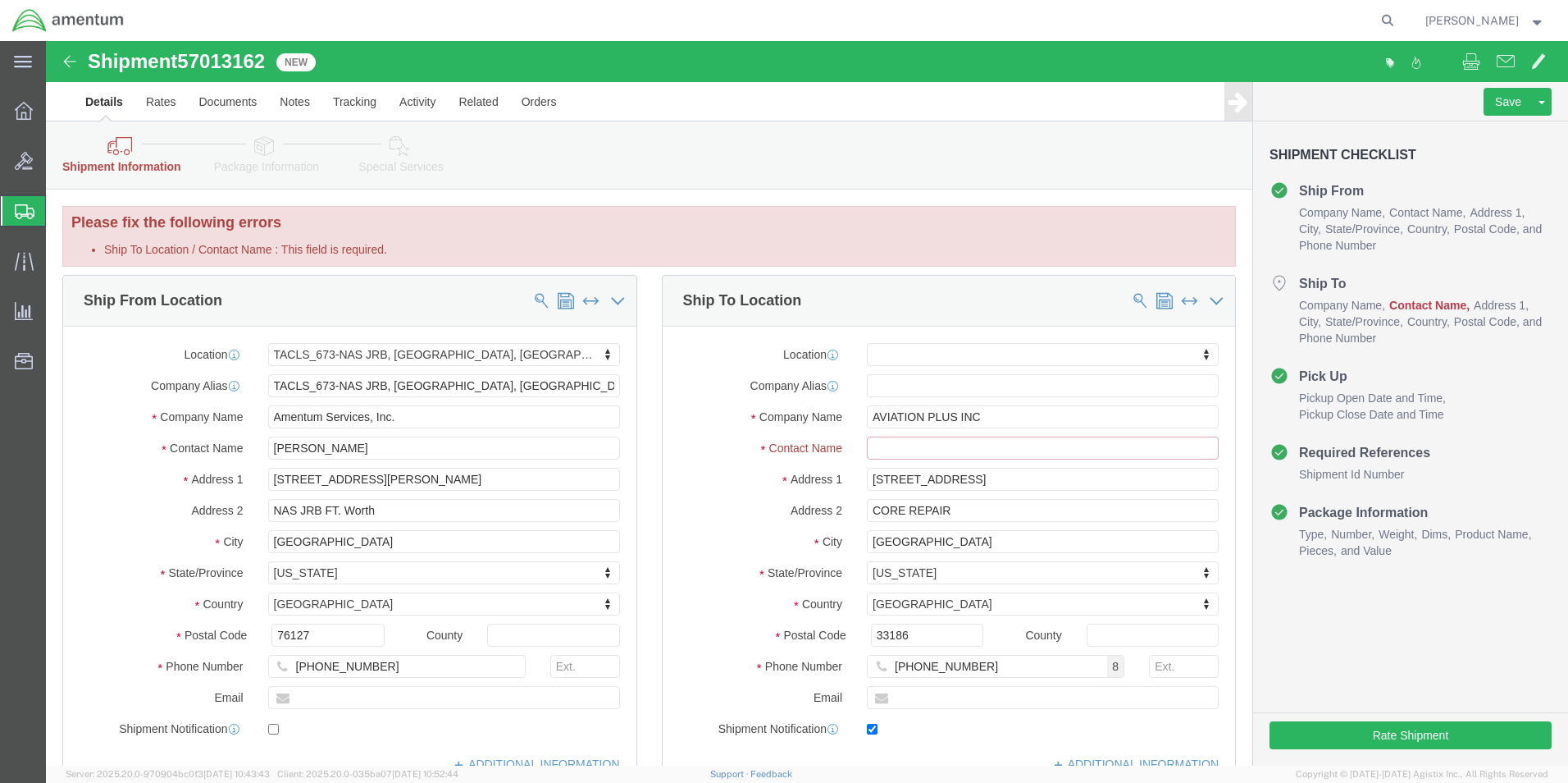
click input "Ship To Location / Contact Name : This field is required."
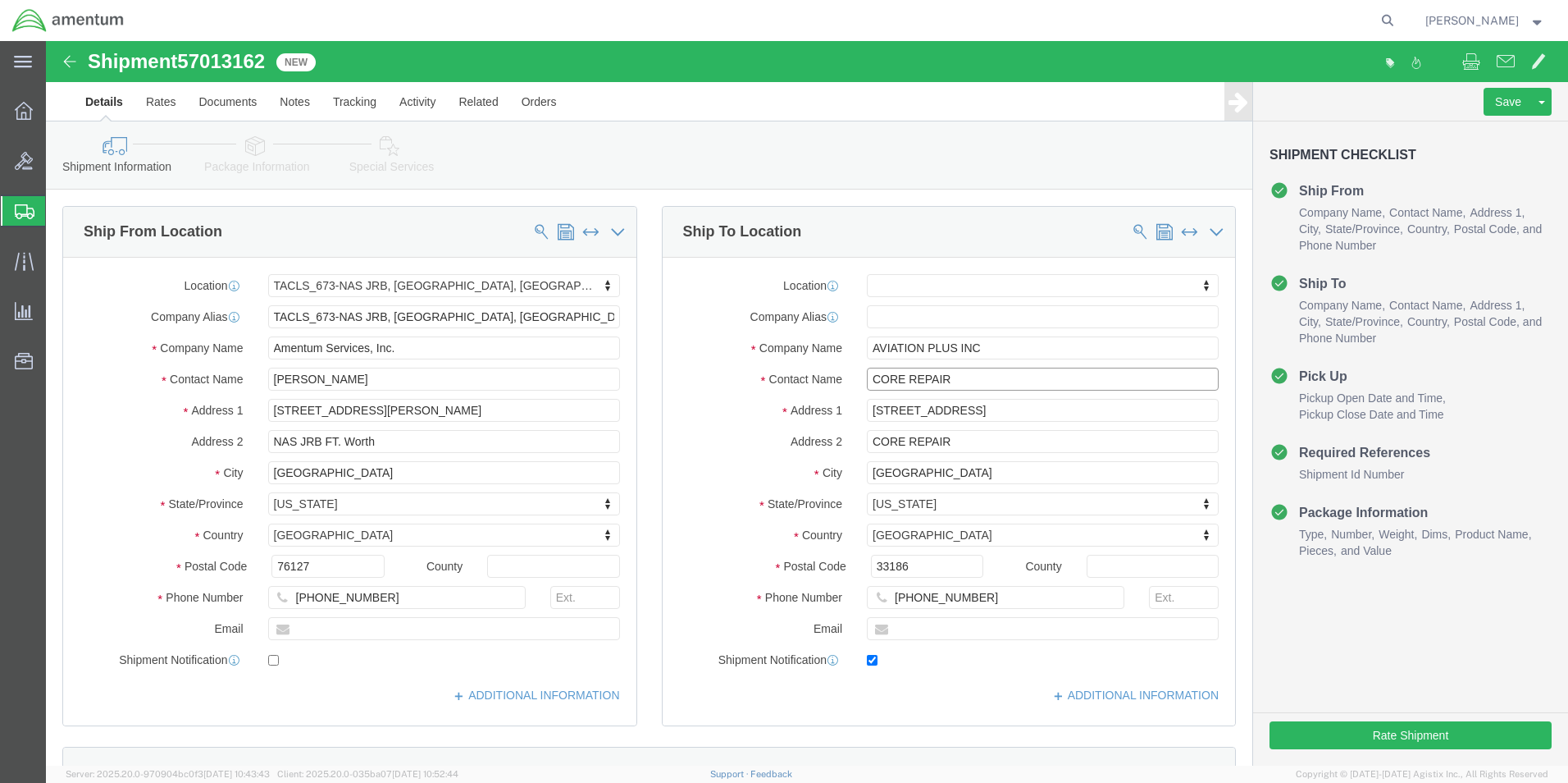
type input "CORE REPAIR"
click div "Location My Profile Location [PHONE_NUMBER] [PHONE_NUMBER] [PHONE_NUMBER] [PHON…"
click button "Rate Shipment"
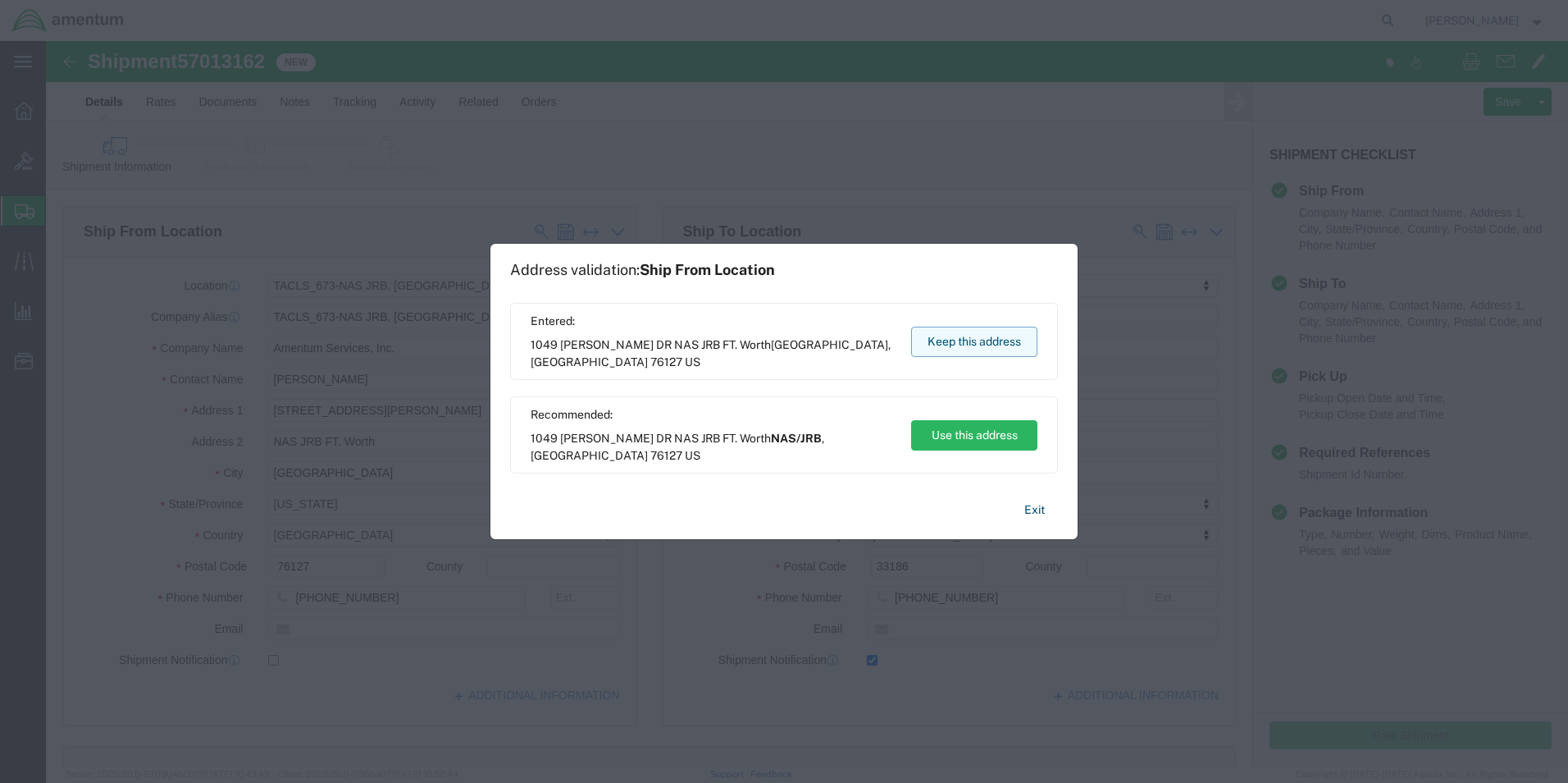
click at [1004, 327] on button "Keep this address" at bounding box center [974, 342] width 126 height 31
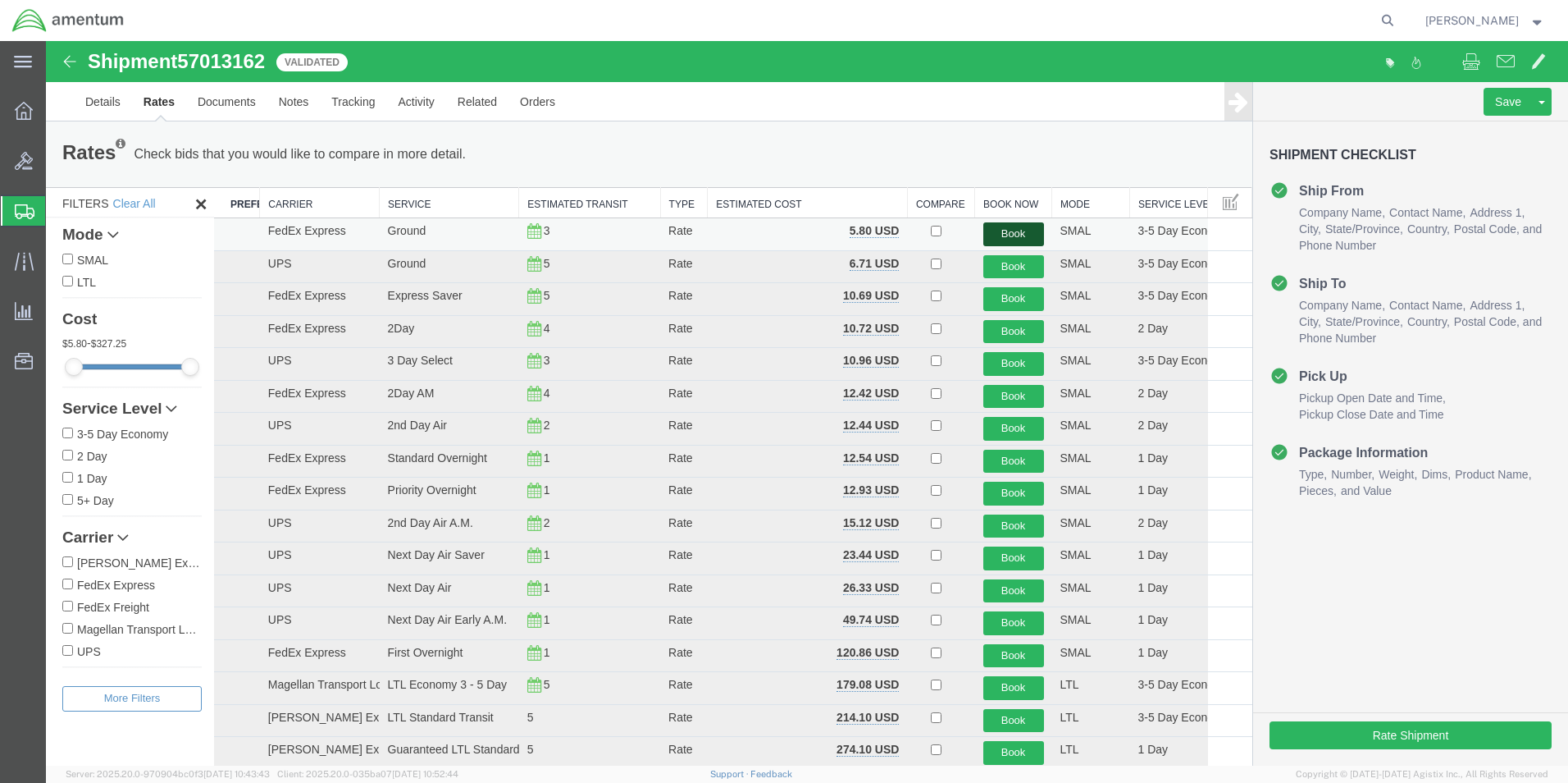
click at [999, 228] on button "Book" at bounding box center [1013, 235] width 61 height 24
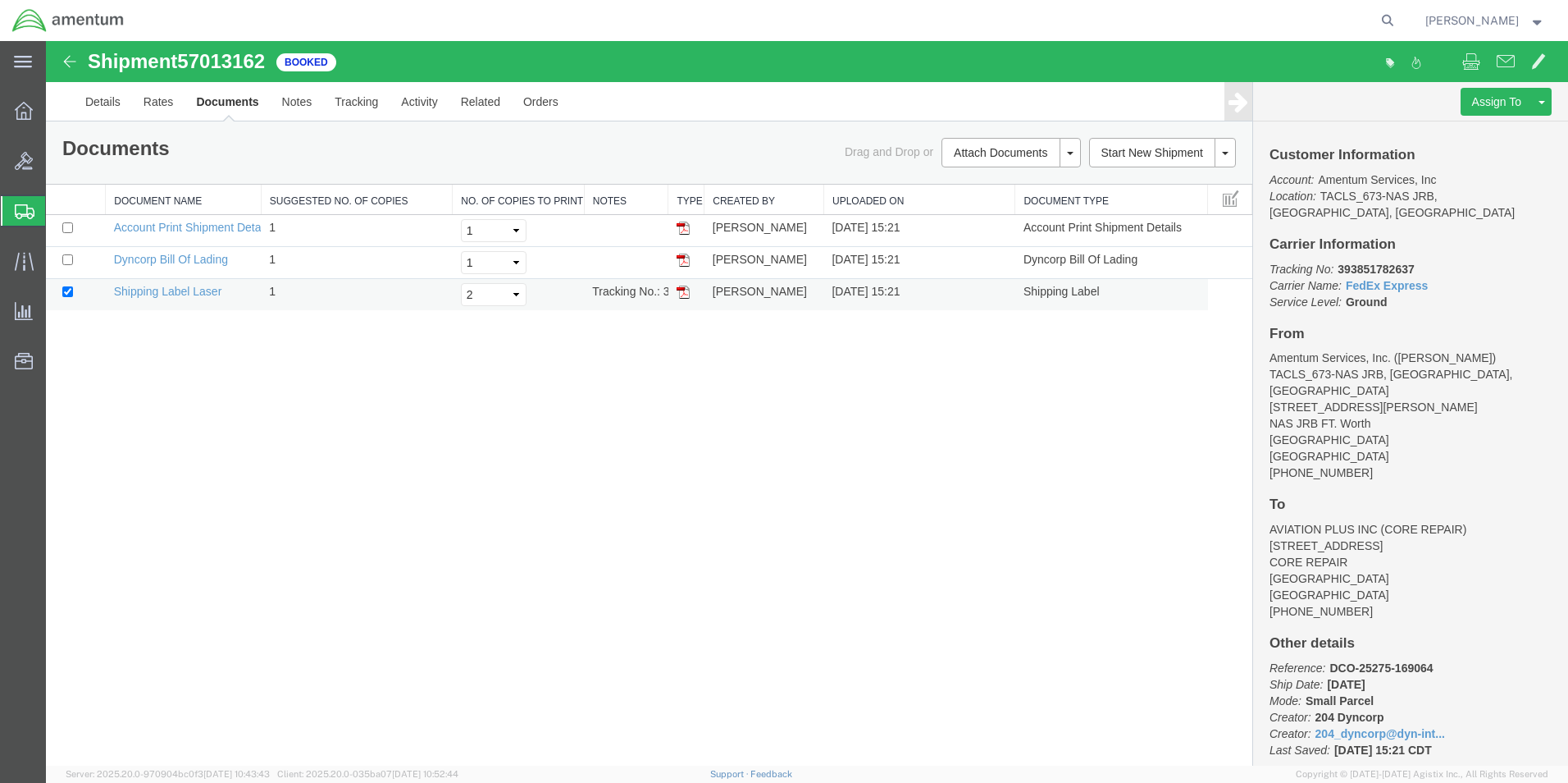
click at [688, 287] on img at bounding box center [682, 291] width 13 height 13
